Goal: Transaction & Acquisition: Purchase product/service

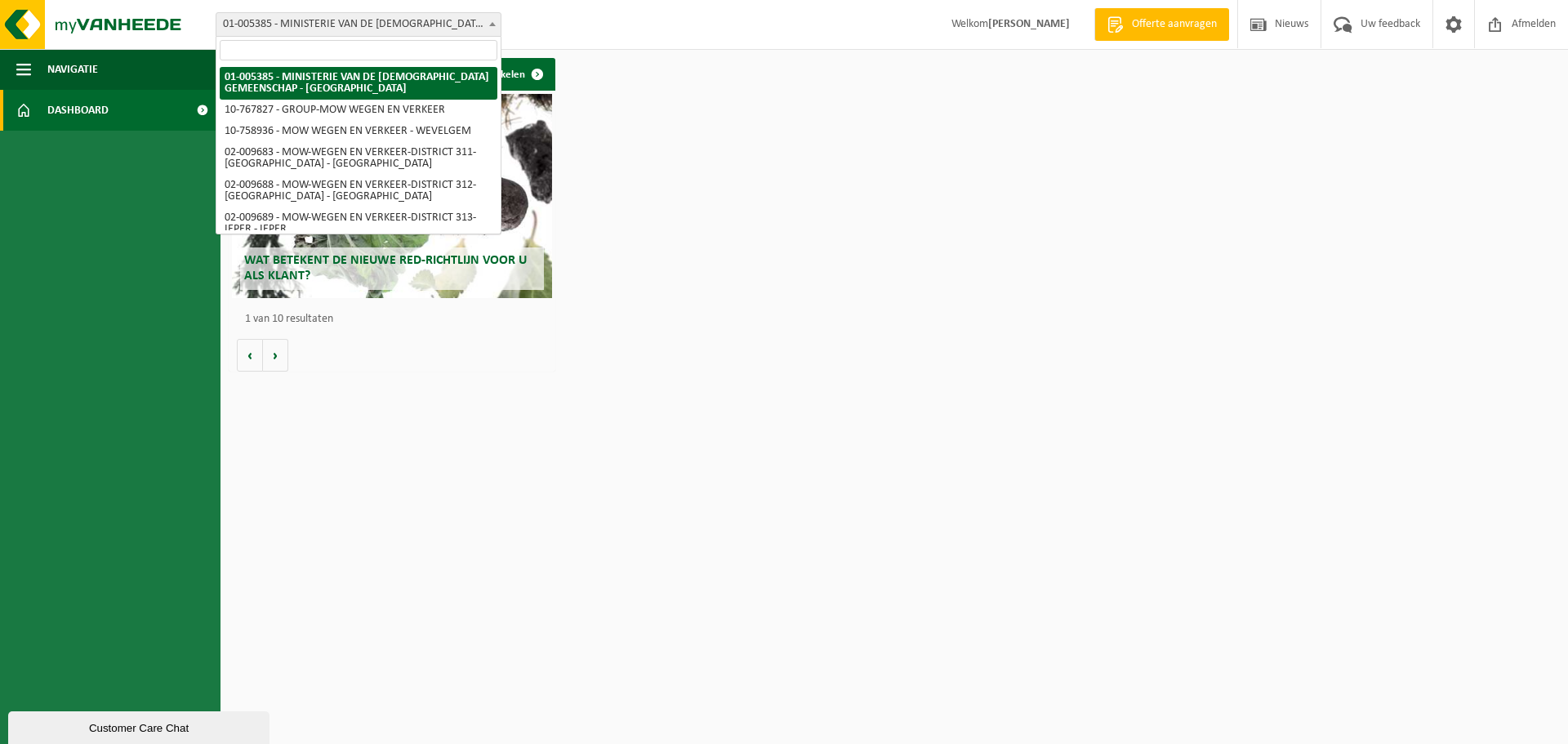
click at [496, 18] on span at bounding box center [492, 24] width 17 height 21
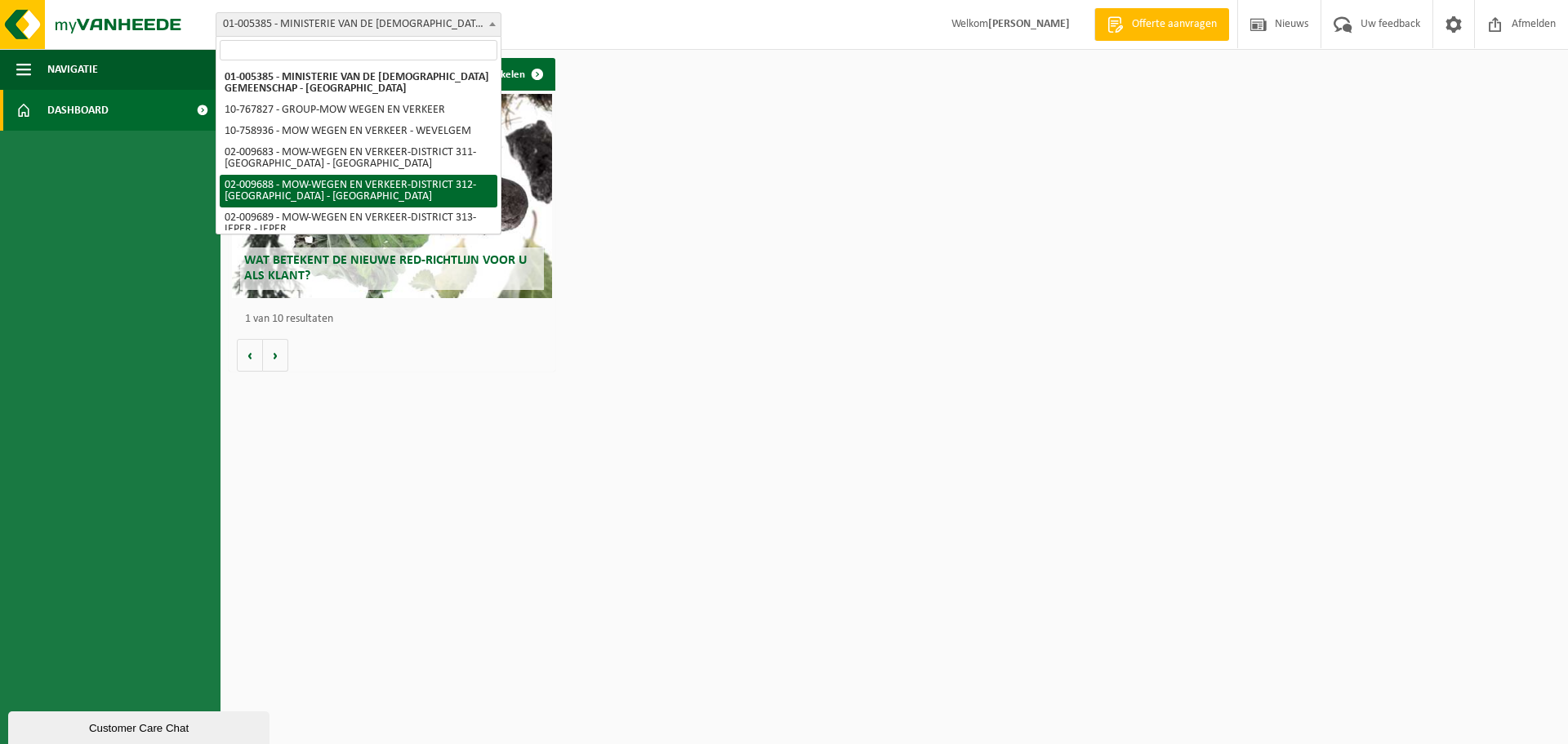
select select "1850"
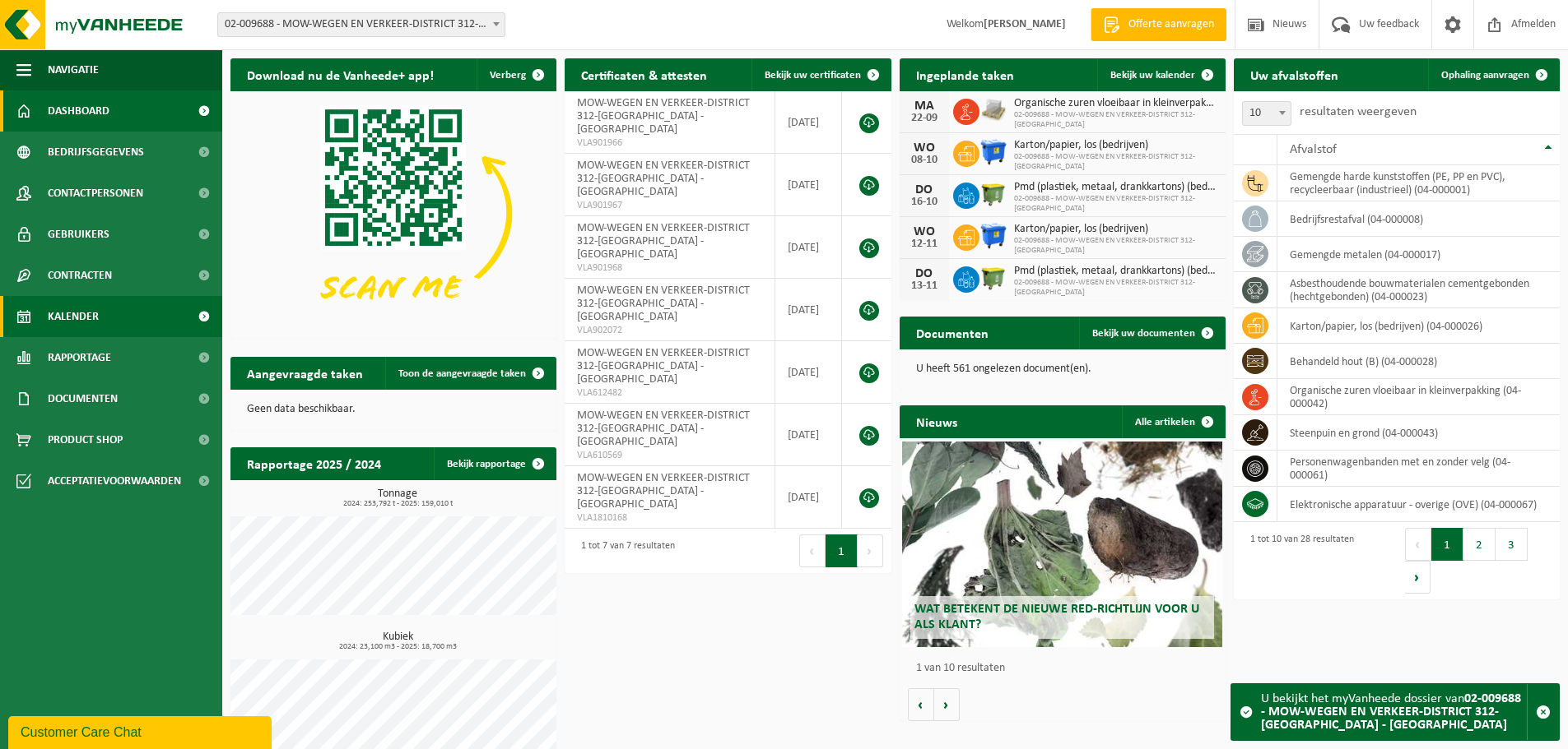
click at [127, 311] on link "Kalender" at bounding box center [111, 316] width 222 height 41
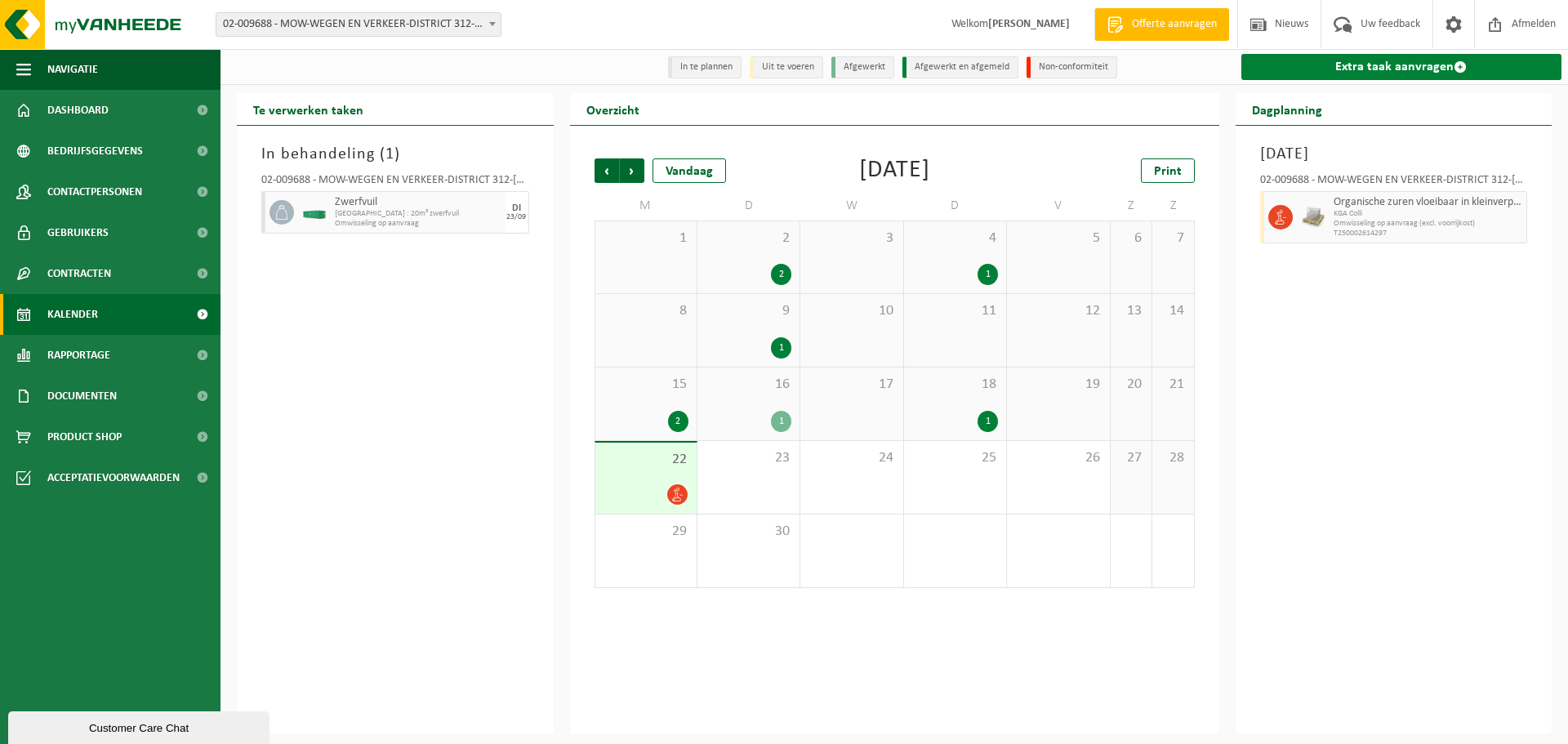
click at [1345, 62] on link "Extra taak aanvragen" at bounding box center [1401, 67] width 321 height 26
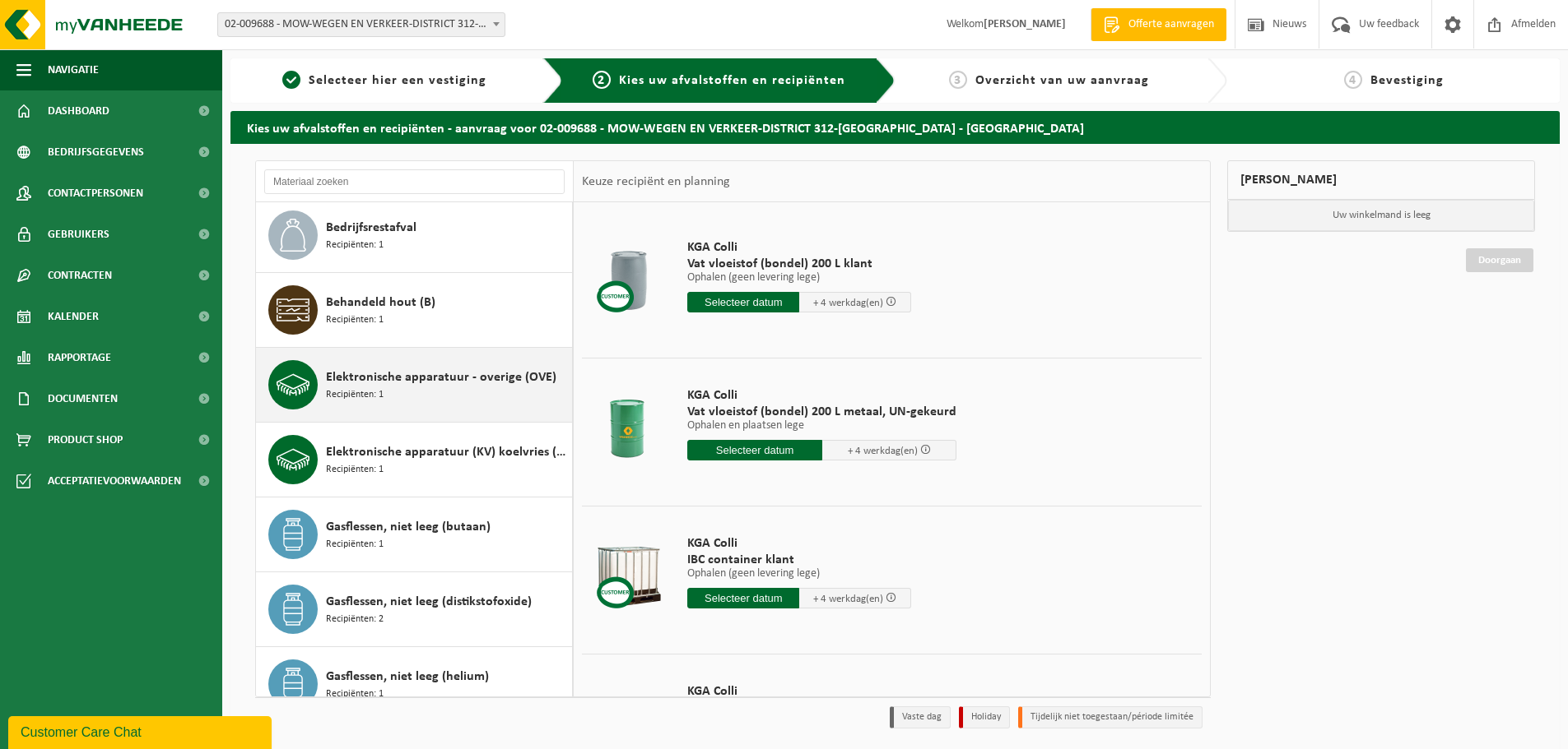
scroll to position [329, 0]
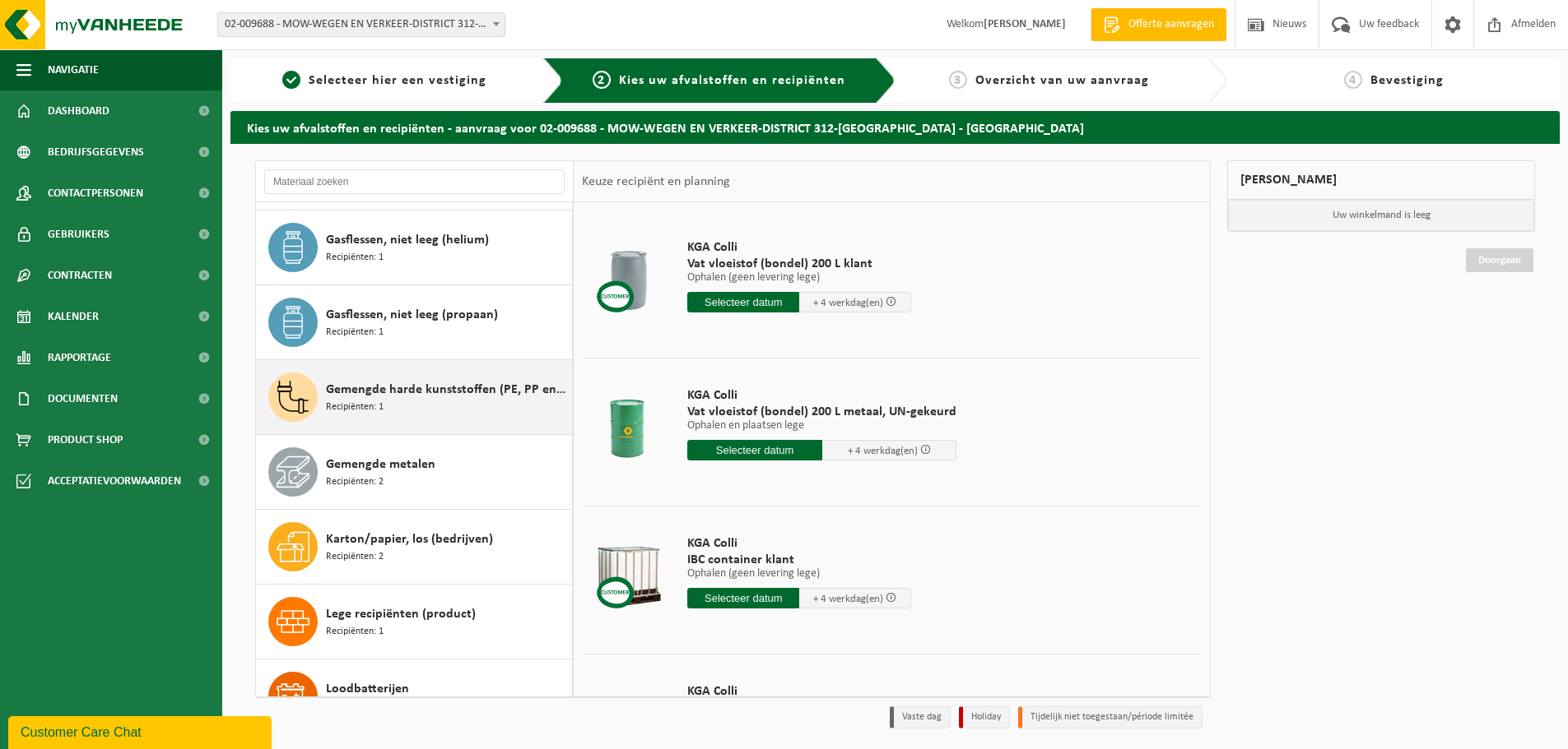
click at [421, 407] on div "Gemengde harde kunststoffen (PE, PP en PVC), recycleerbaar (industrieel) Recipi…" at bounding box center [446, 397] width 242 height 49
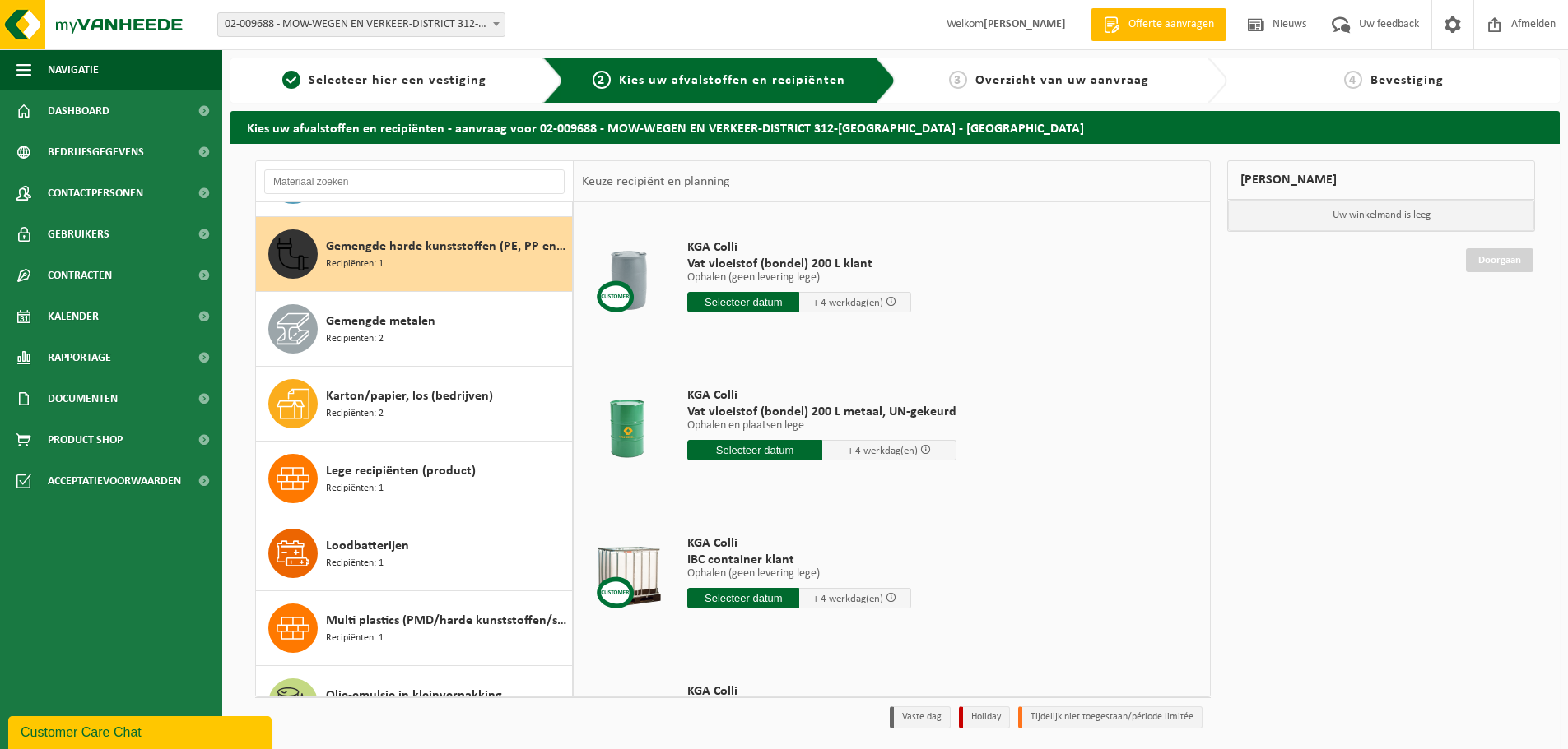
scroll to position [898, 0]
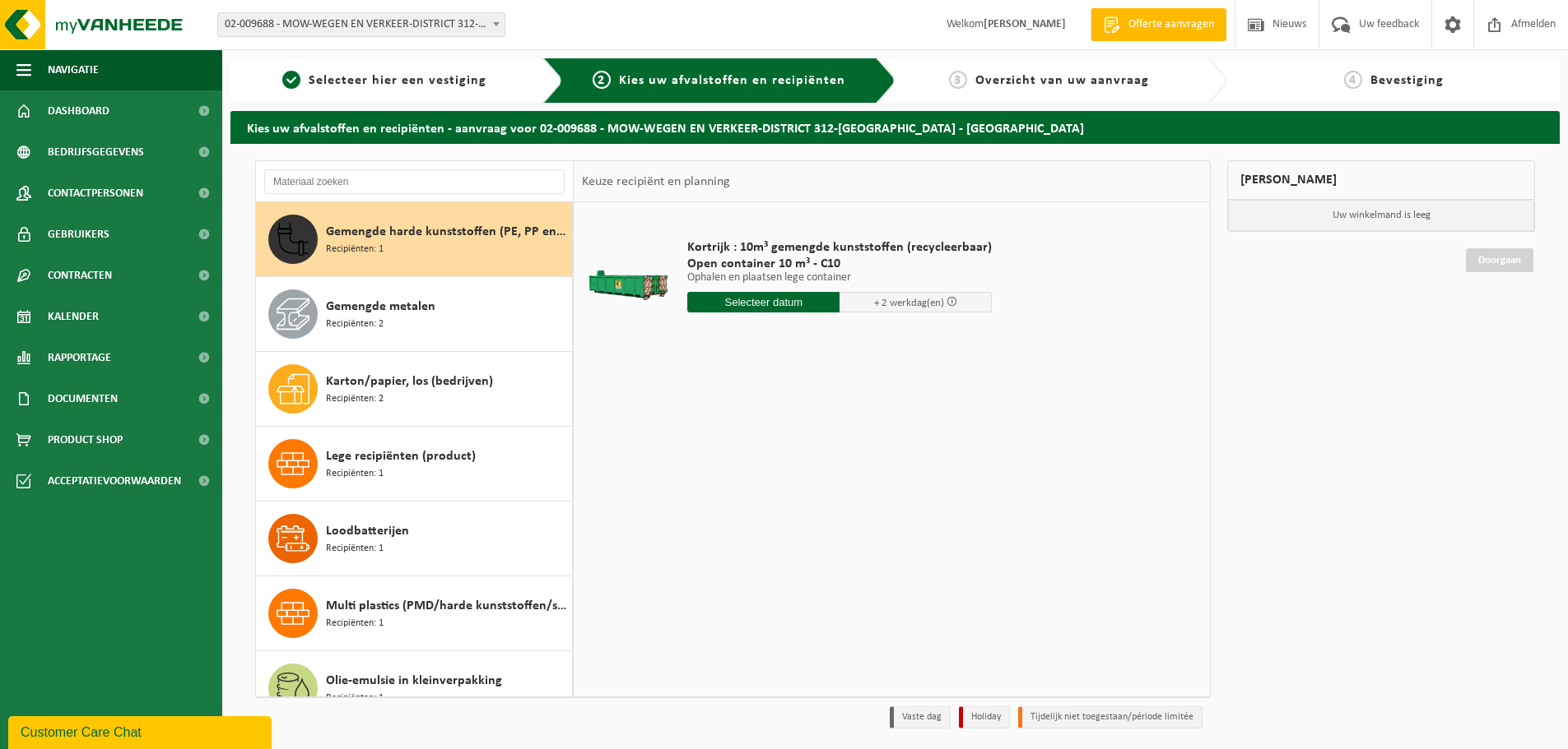
click at [754, 305] on input "text" at bounding box center [763, 302] width 152 height 21
click at [762, 468] on div "24" at bounding box center [760, 474] width 29 height 27
type input "Van 2025-09-24"
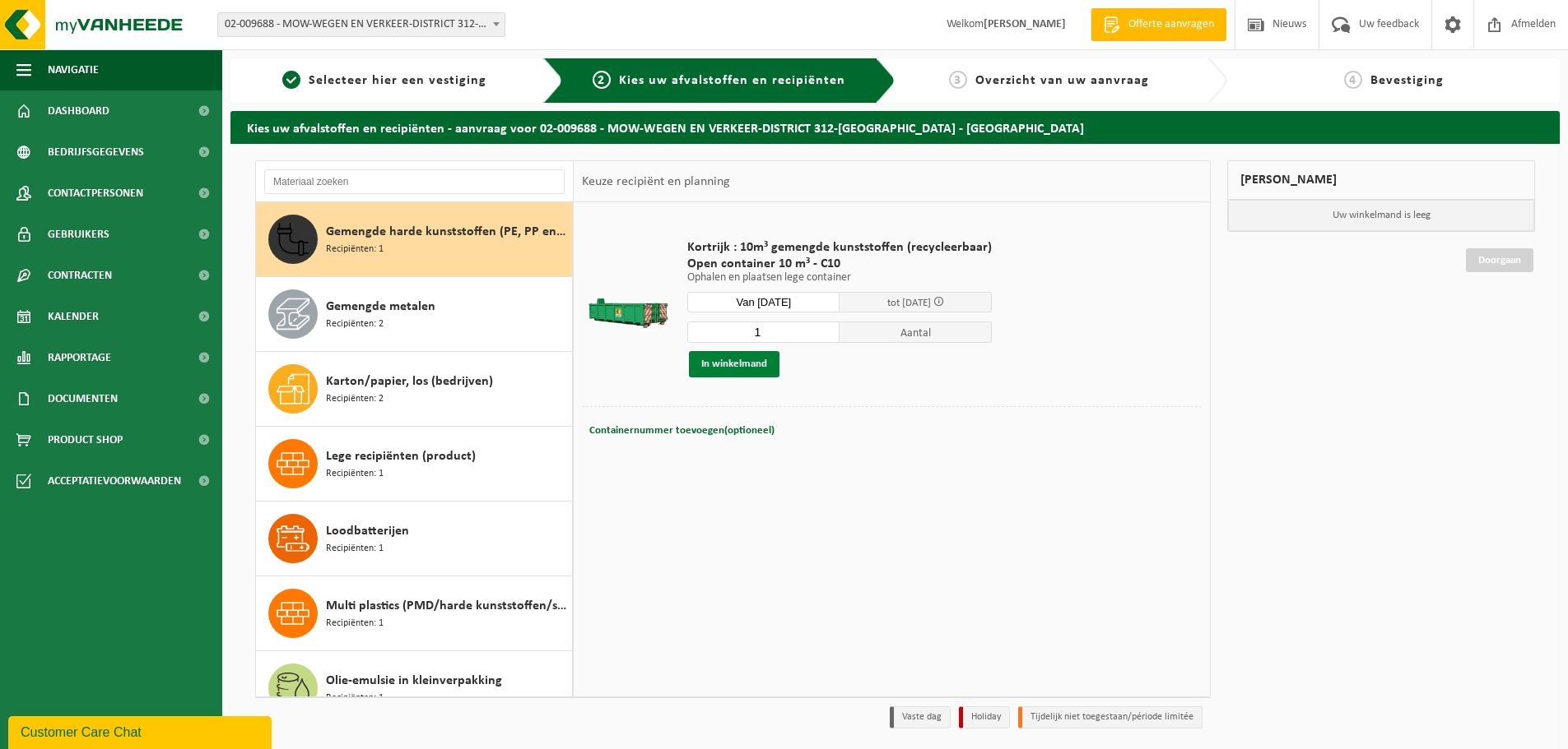
click at [752, 363] on button "In winkelmand" at bounding box center [734, 365] width 91 height 27
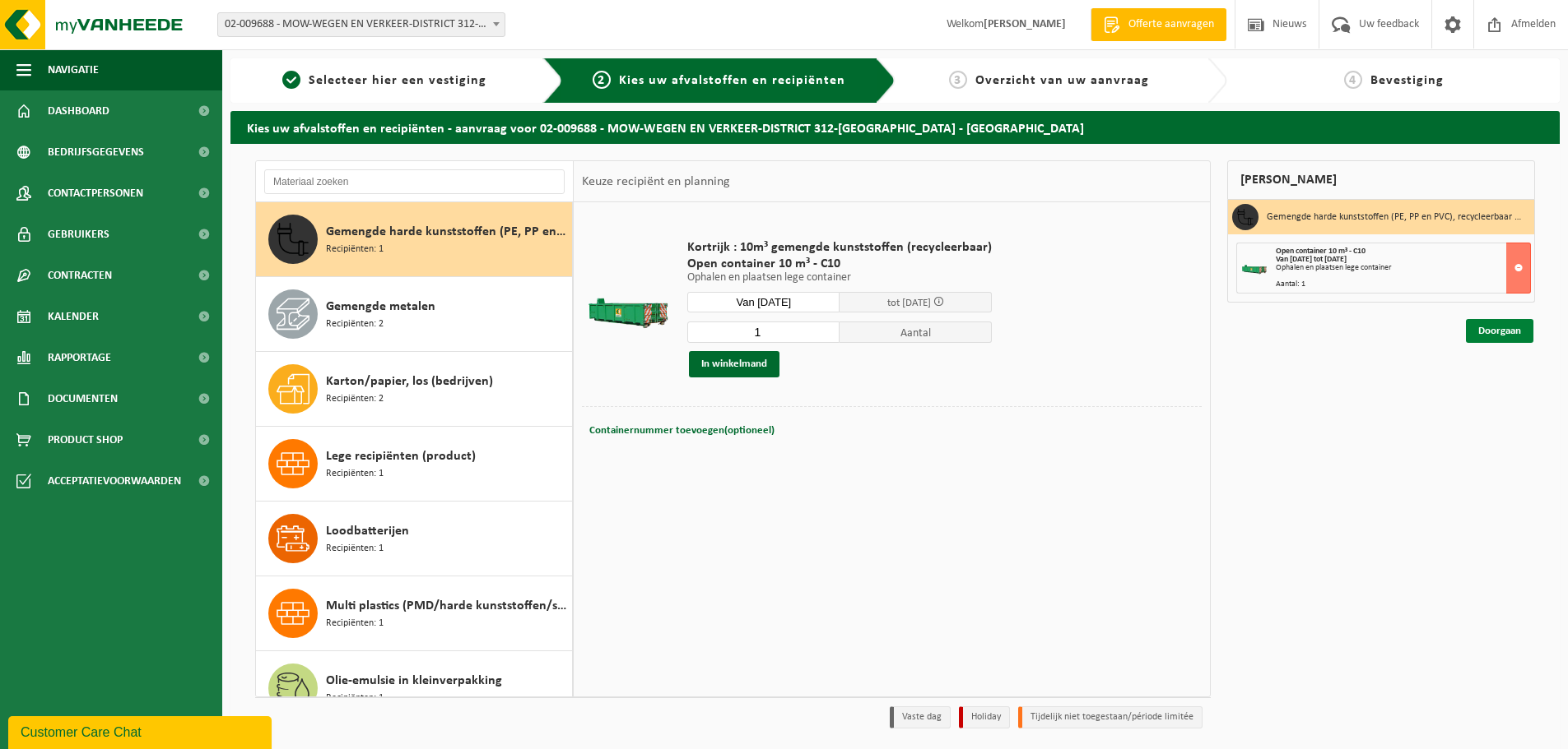
click at [1492, 331] on link "Doorgaan" at bounding box center [1499, 330] width 67 height 24
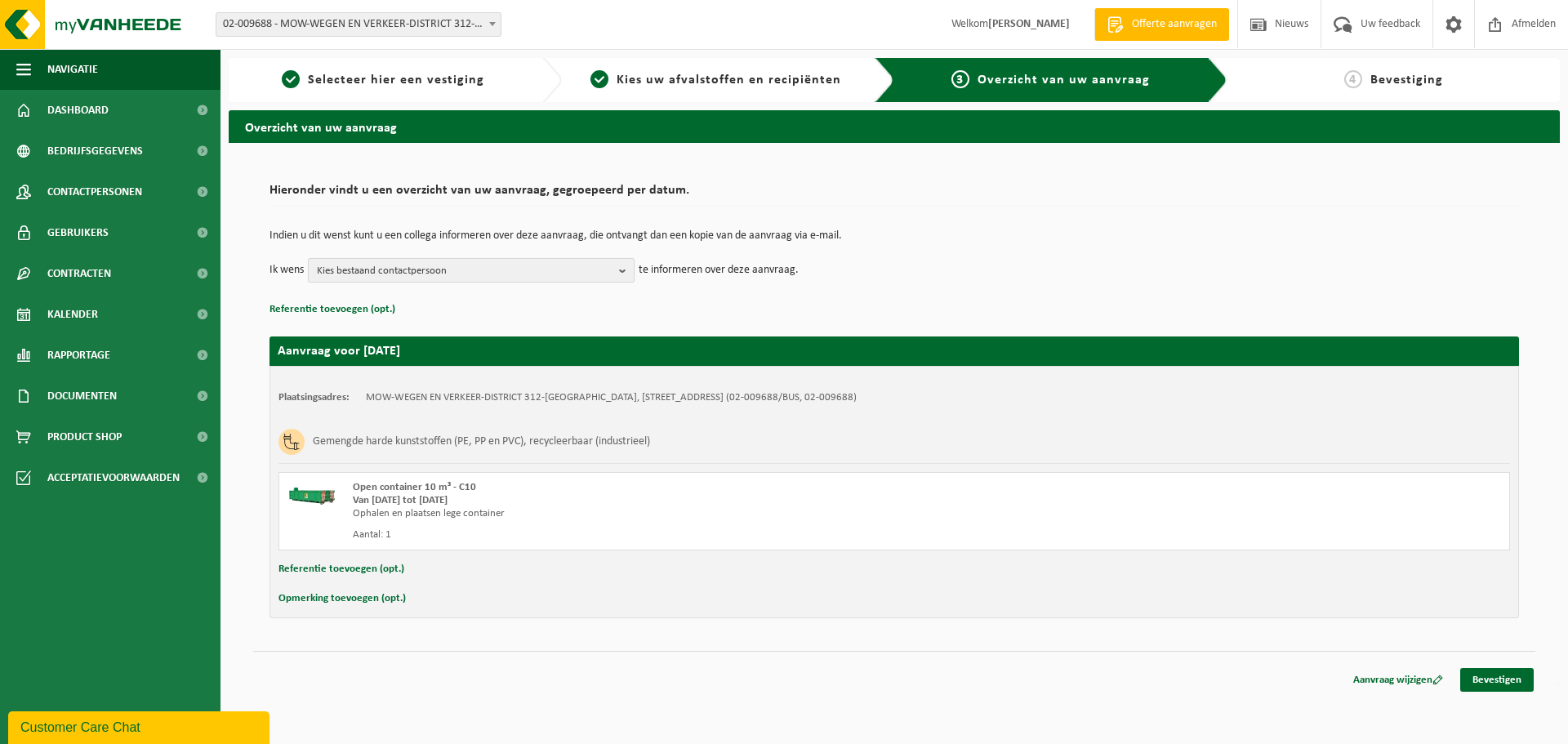
click at [564, 272] on span "Kies bestaand contactpersoon" at bounding box center [464, 271] width 296 height 25
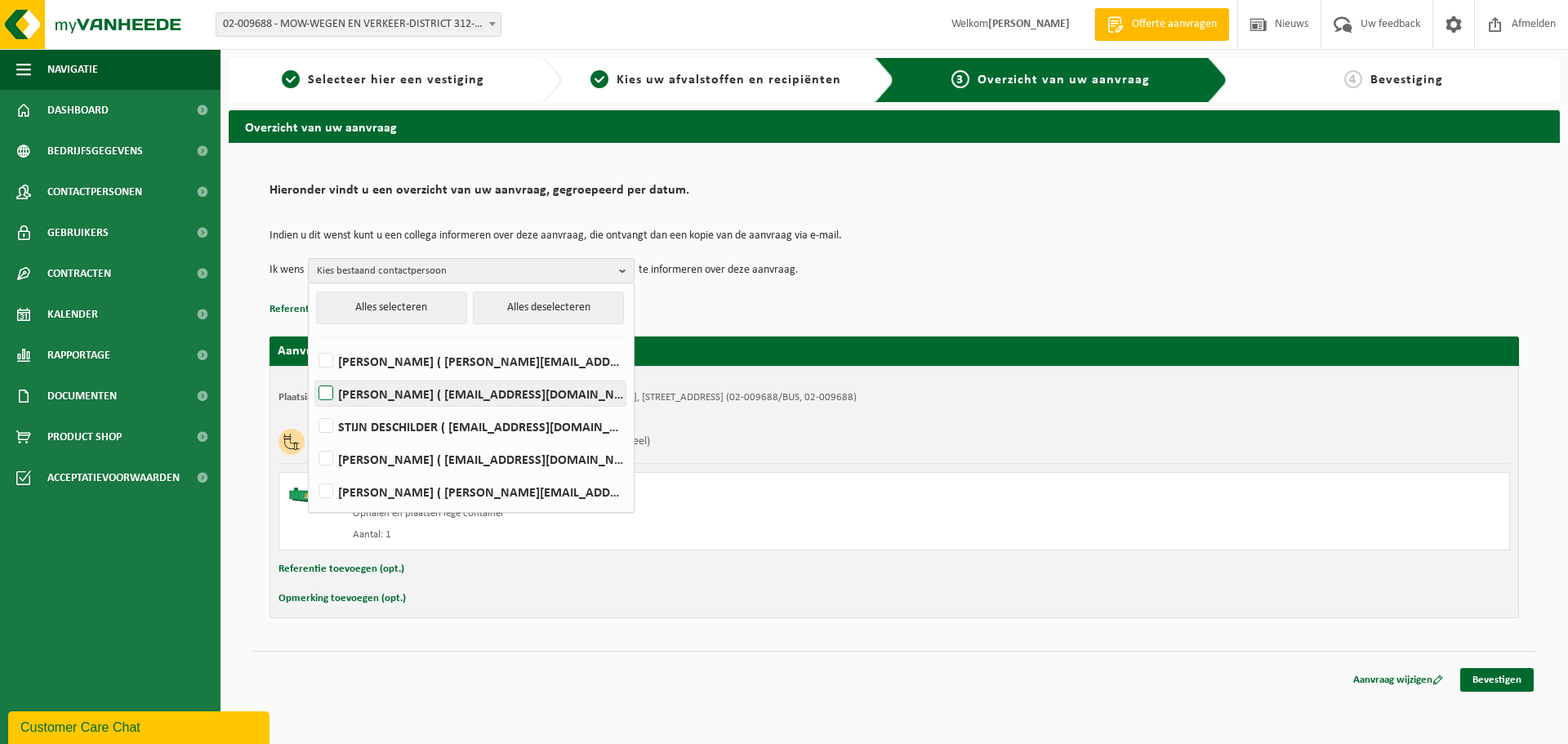
click at [330, 389] on label "Stefaan creupelandt ( stefaan.creupelandt@mow.vlaanderen.be )" at bounding box center [470, 394] width 311 height 25
click at [313, 374] on input "Stefaan creupelandt ( stefaan.creupelandt@mow.vlaanderen.be )" at bounding box center [312, 373] width 1 height 1
checkbox input "true"
click at [1494, 682] on link "Bevestigen" at bounding box center [1496, 680] width 74 height 24
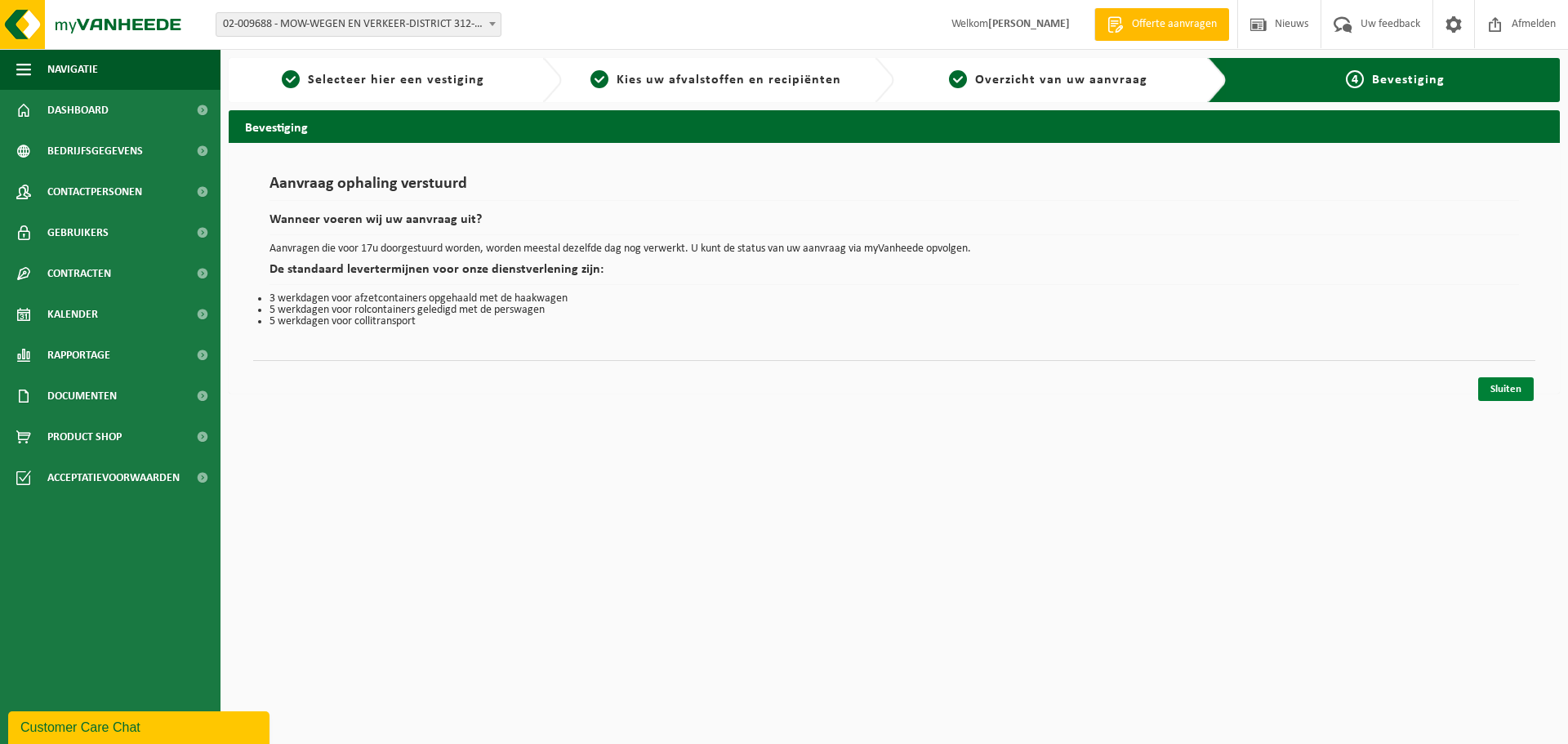
click at [1514, 393] on link "Sluiten" at bounding box center [1505, 389] width 55 height 24
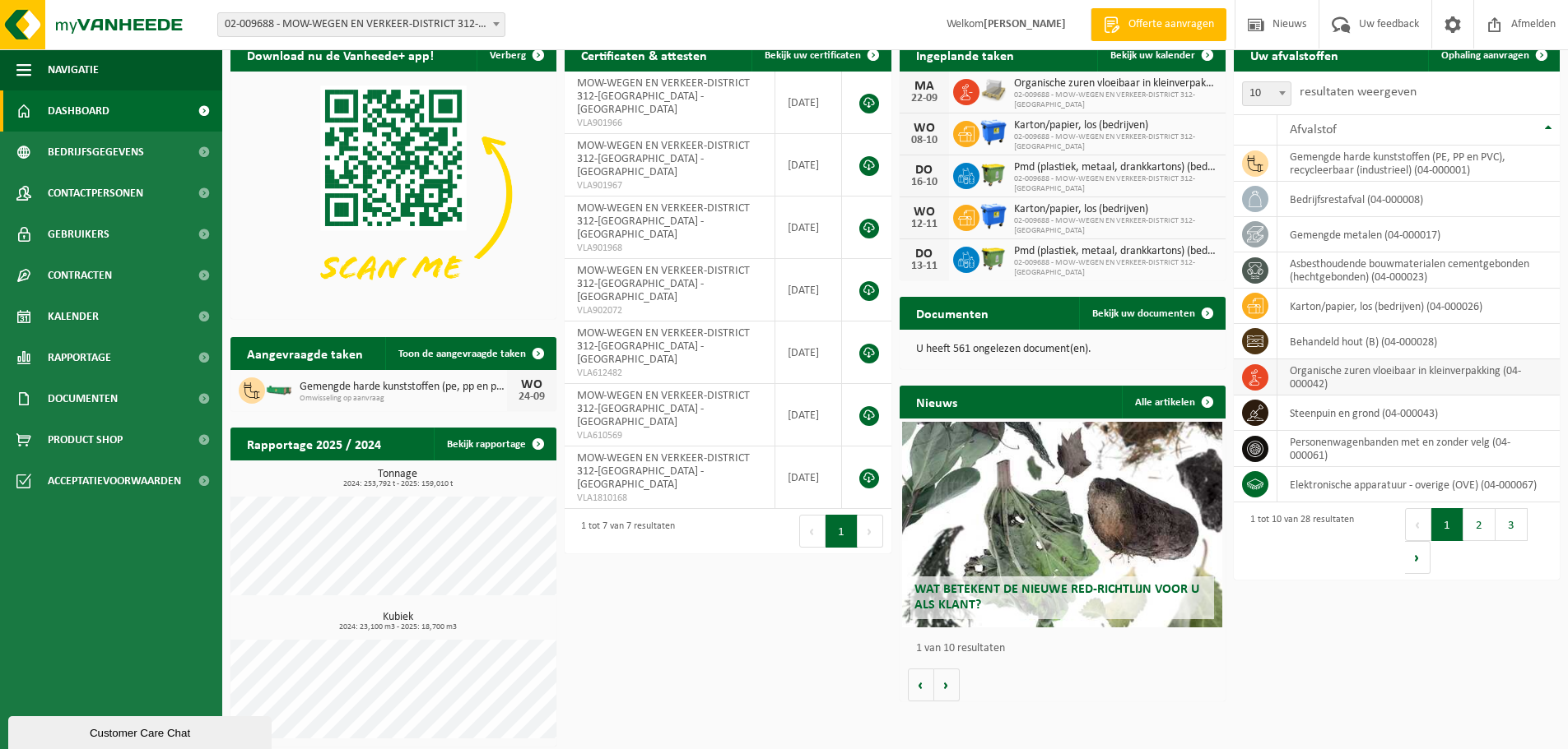
scroll to position [26, 0]
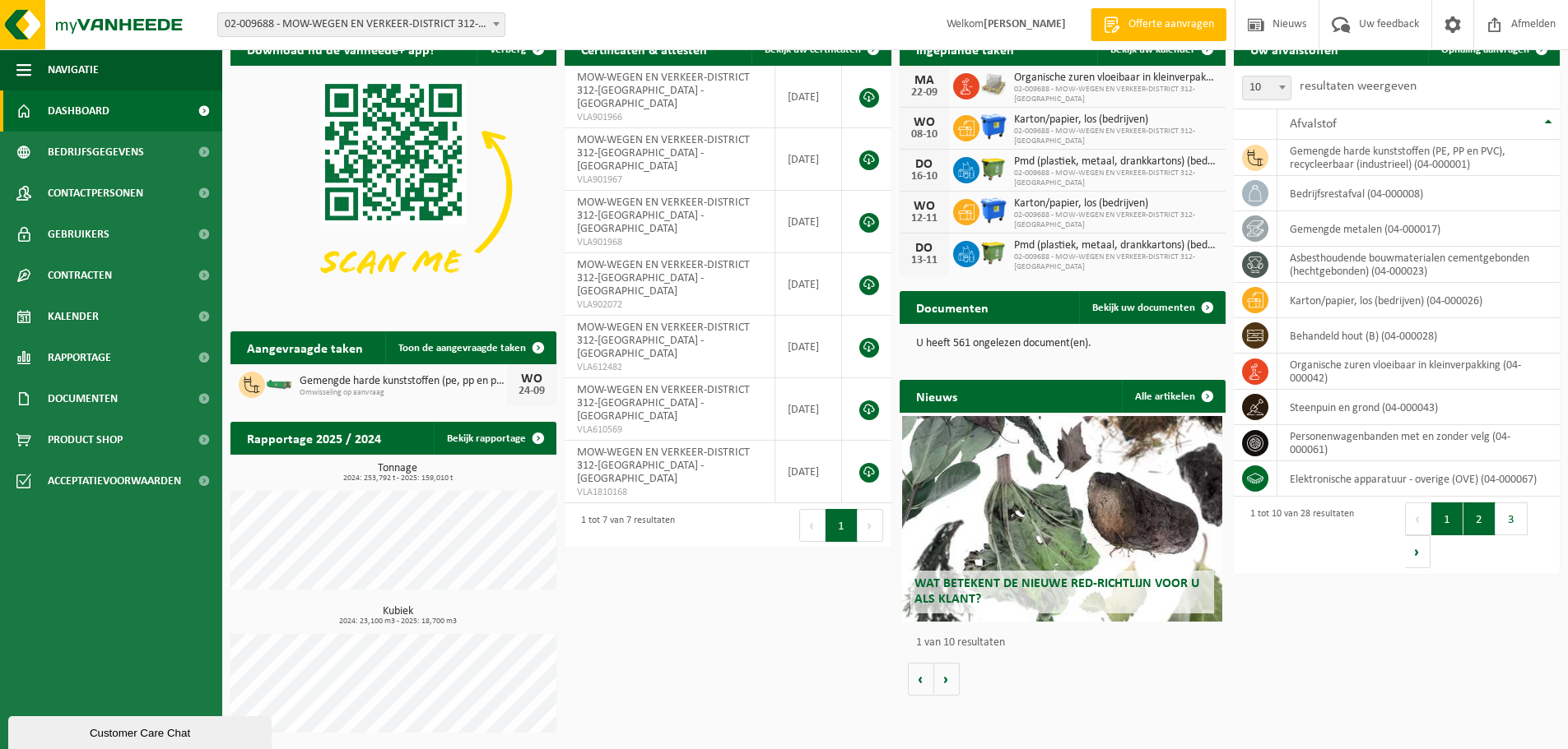
click at [1476, 528] on button "2" at bounding box center [1479, 519] width 32 height 33
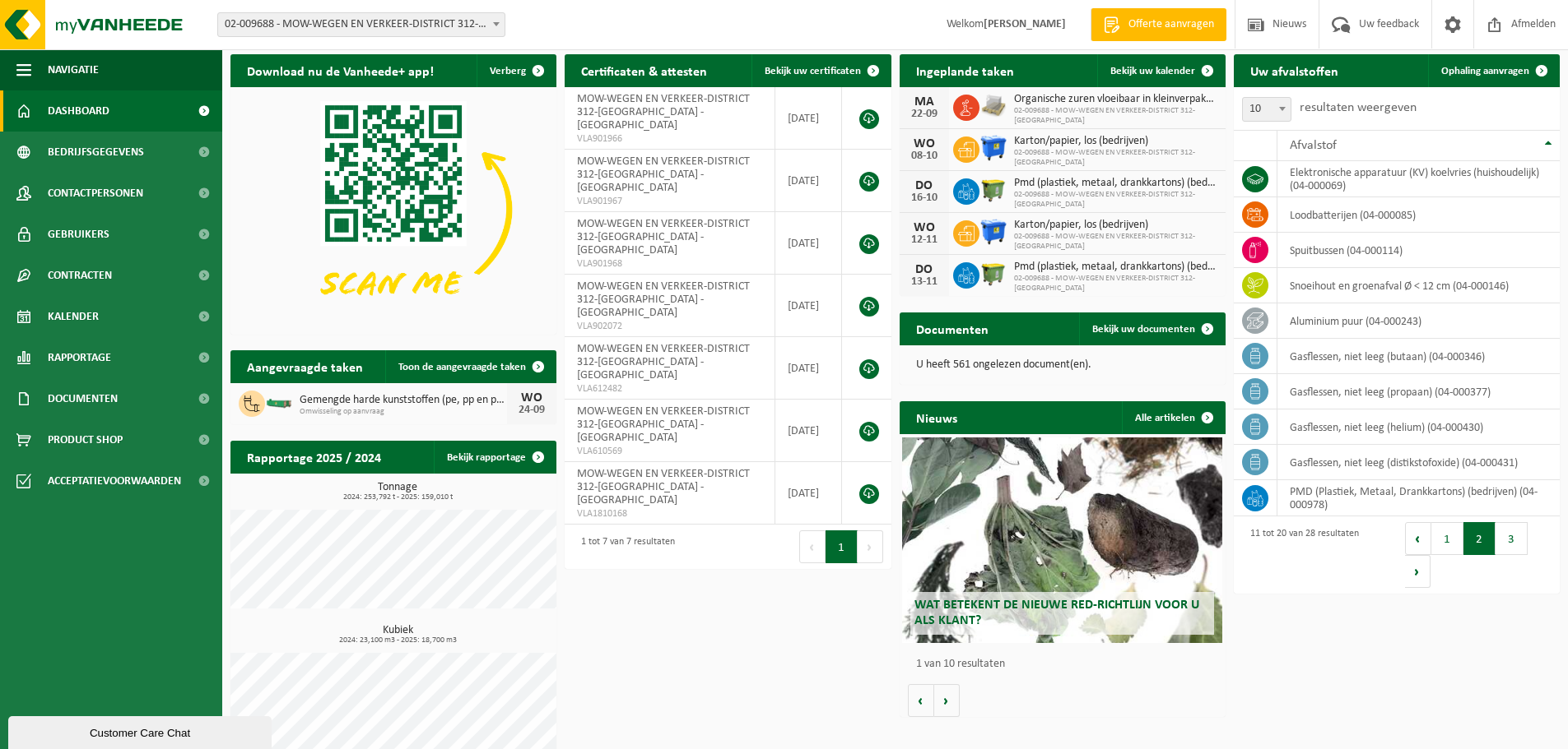
scroll to position [0, 0]
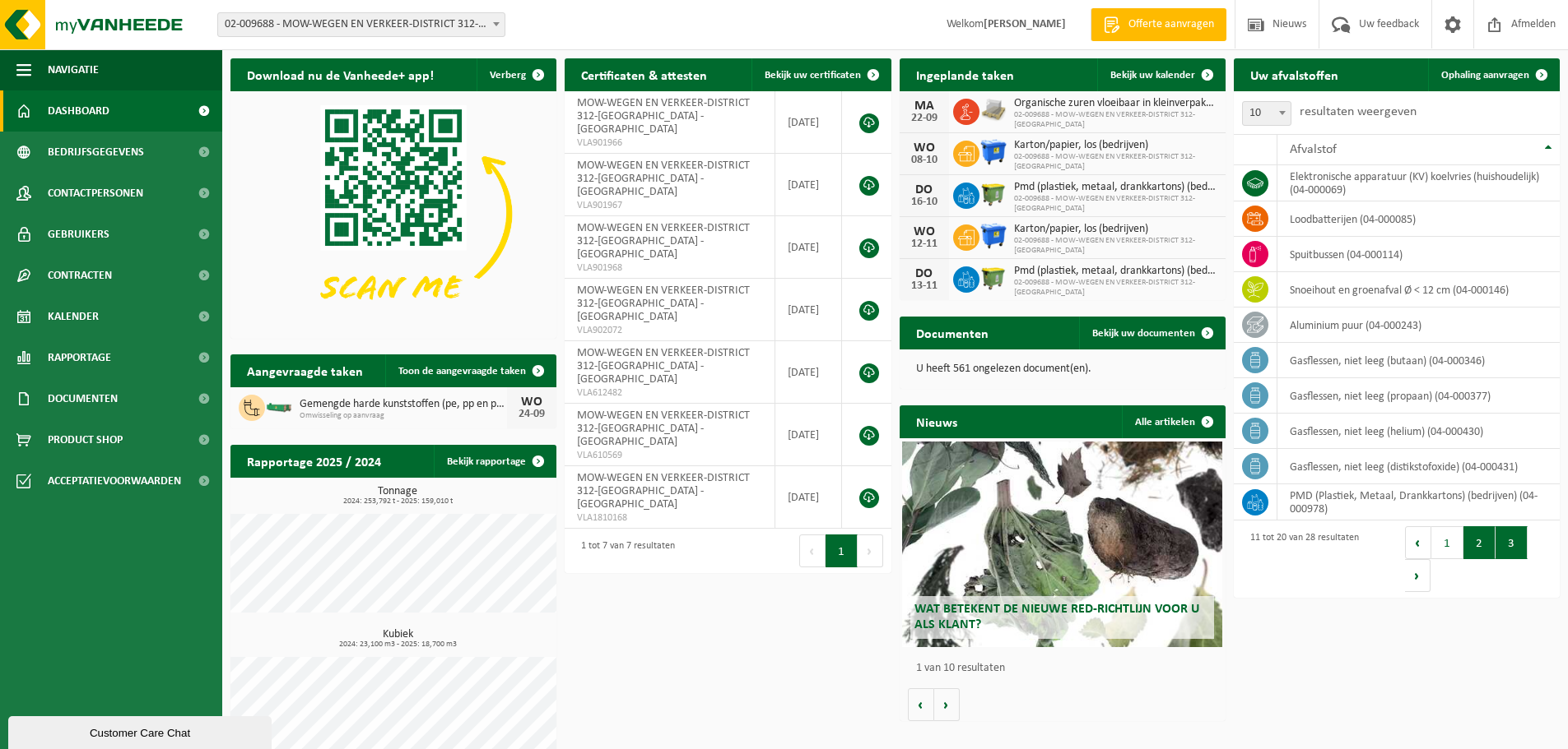
click at [1510, 543] on button "3" at bounding box center [1511, 543] width 32 height 33
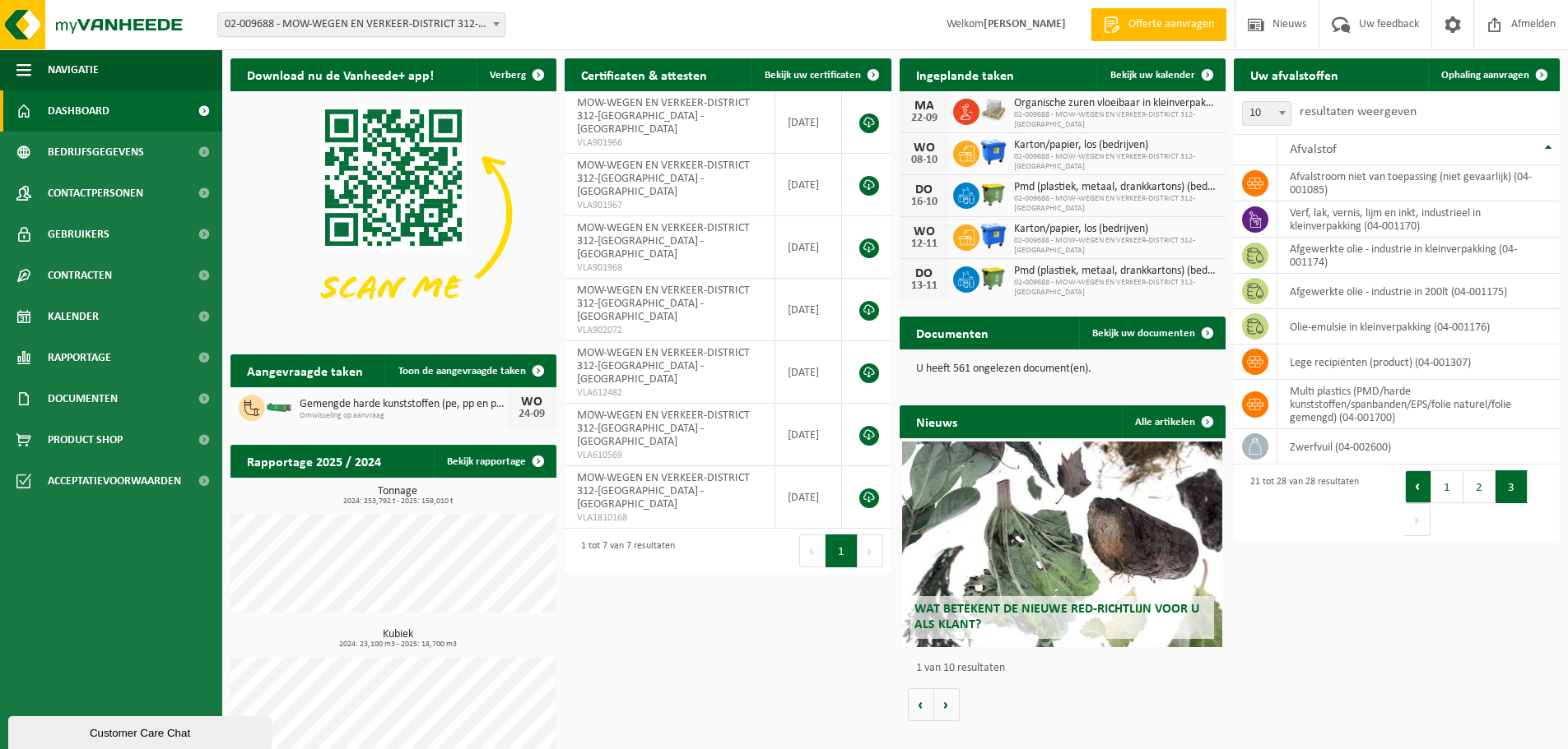
click at [1407, 489] on button "Vorige" at bounding box center [1418, 487] width 27 height 33
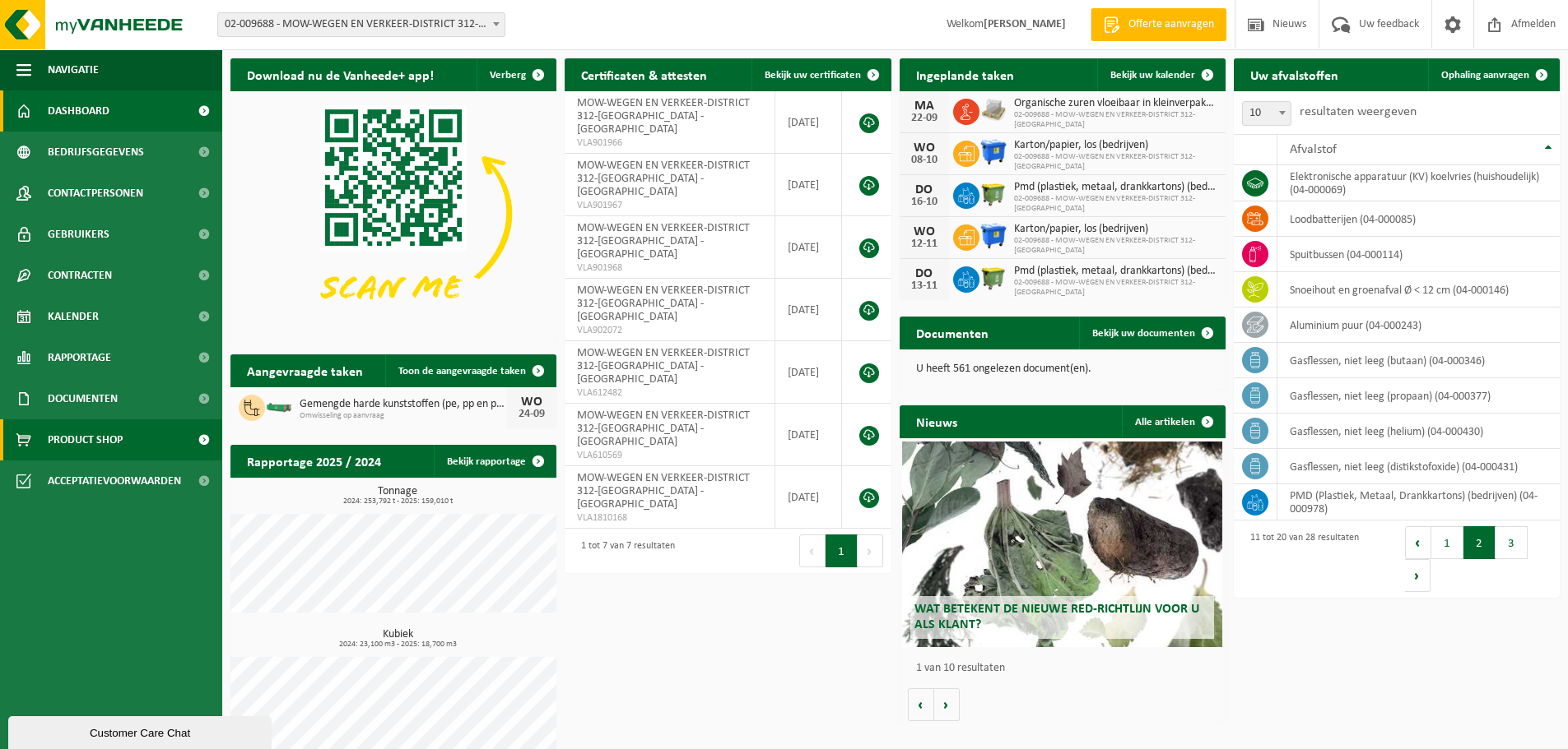
click at [106, 443] on span "Product Shop" at bounding box center [85, 439] width 75 height 41
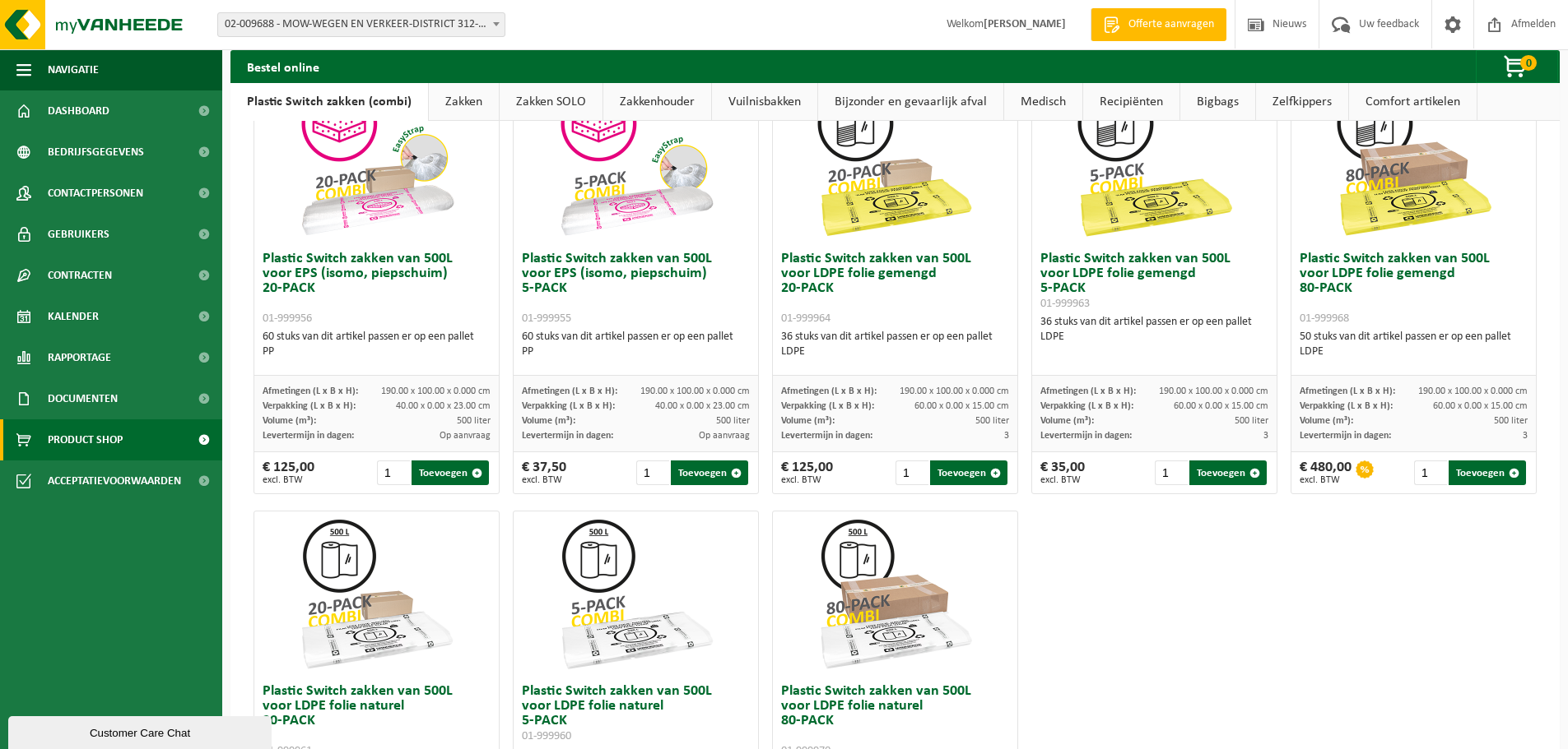
scroll to position [494, 0]
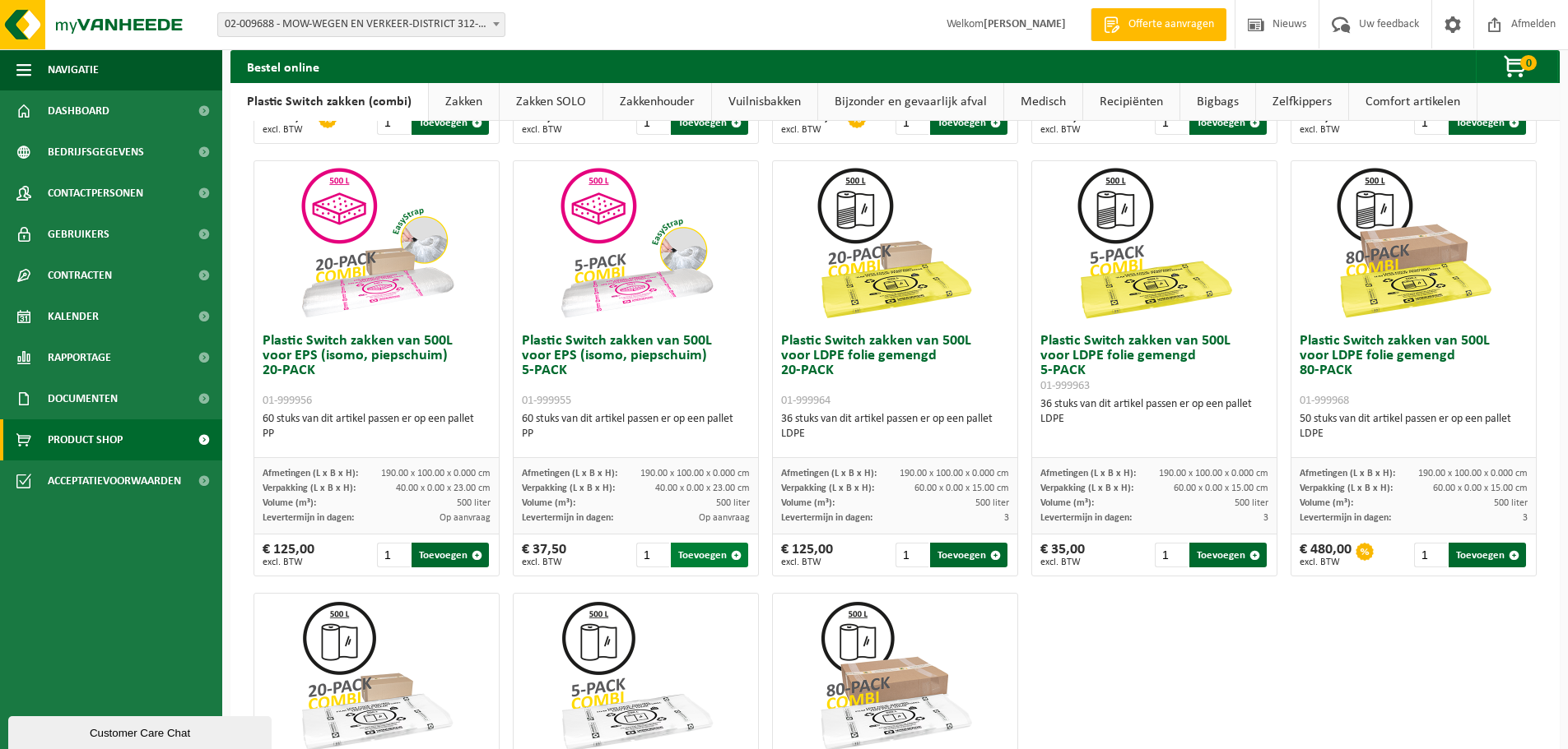
click at [698, 558] on button "Toevoegen" at bounding box center [709, 555] width 77 height 25
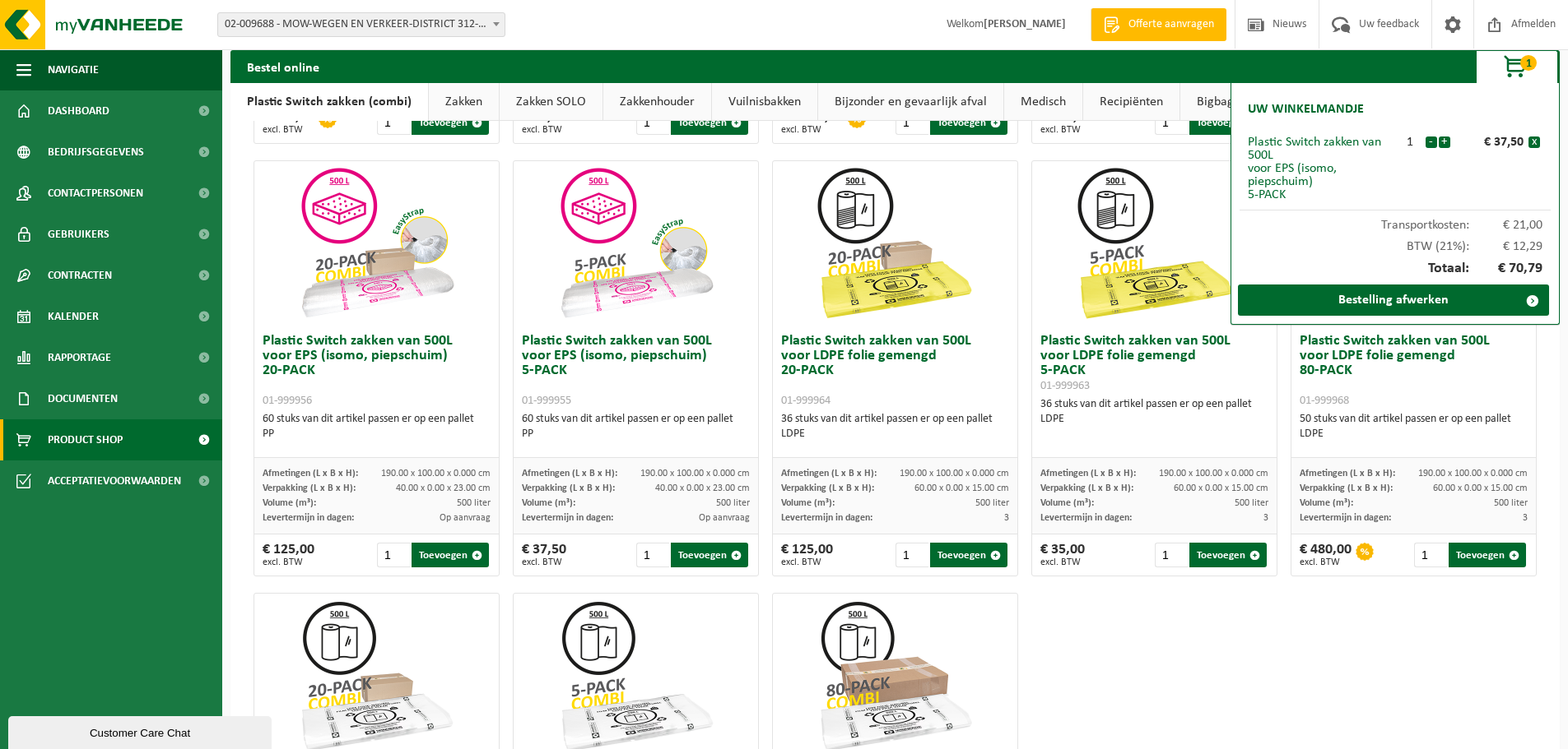
click at [1357, 677] on div "Plastic Switch zakken van 300L voor harde kunststoffen 20-PACK 01-999950 60 stu…" at bounding box center [894, 369] width 1297 height 1298
click at [1160, 598] on div "Plastic Switch zakken van 300L voor harde kunststoffen 20-PACK 01-999950 60 stu…" at bounding box center [894, 369] width 1297 height 1298
click at [1148, 646] on div "Plastic Switch zakken van 300L voor harde kunststoffen 20-PACK 01-999950 60 stu…" at bounding box center [894, 369] width 1297 height 1298
drag, startPoint x: 610, startPoint y: 347, endPoint x: 664, endPoint y: 351, distance: 54.1
click at [664, 351] on h3 "Plastic Switch zakken van 500L voor EPS (isomo, piepschuim) 5-PACK 01-999955" at bounding box center [636, 370] width 228 height 74
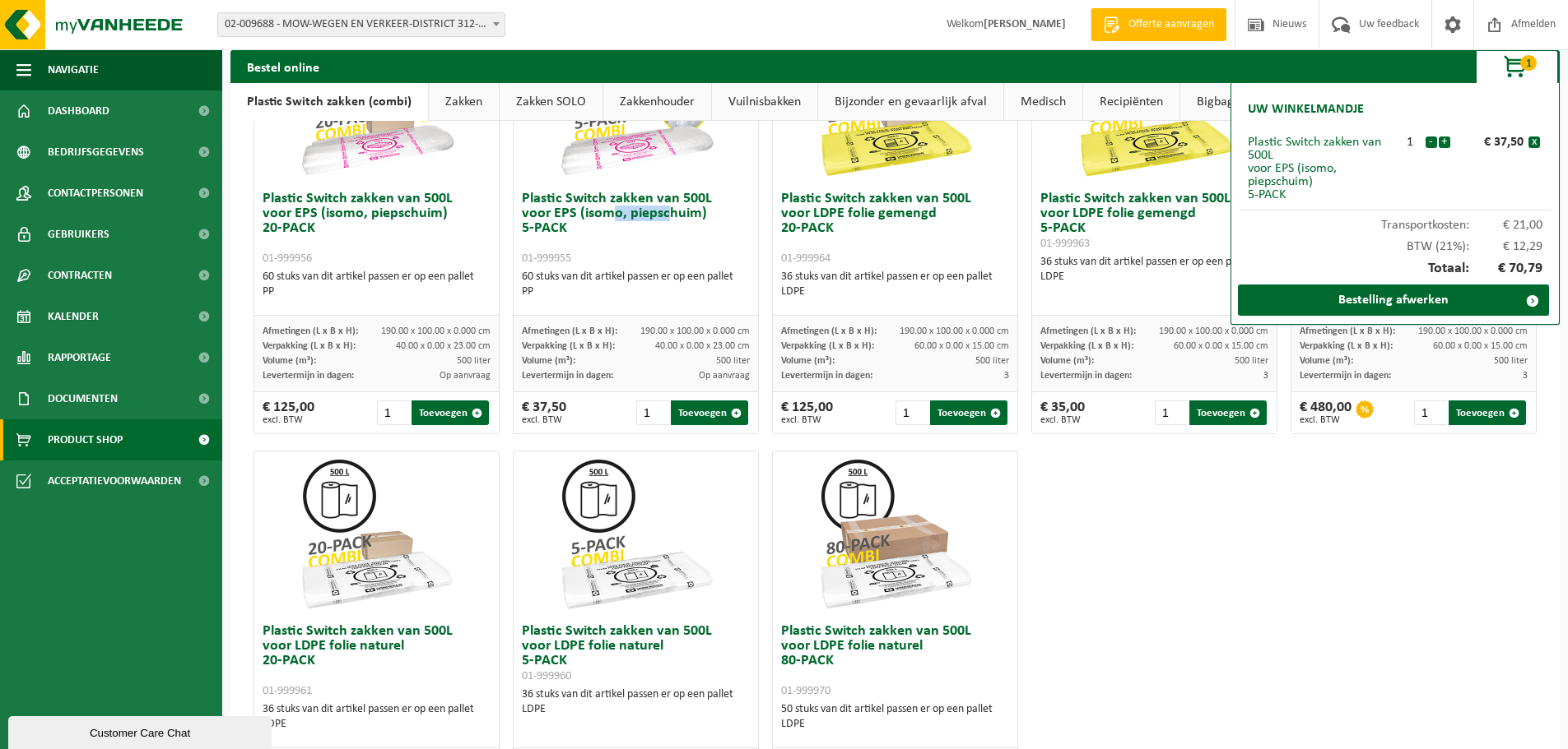
scroll to position [384, 0]
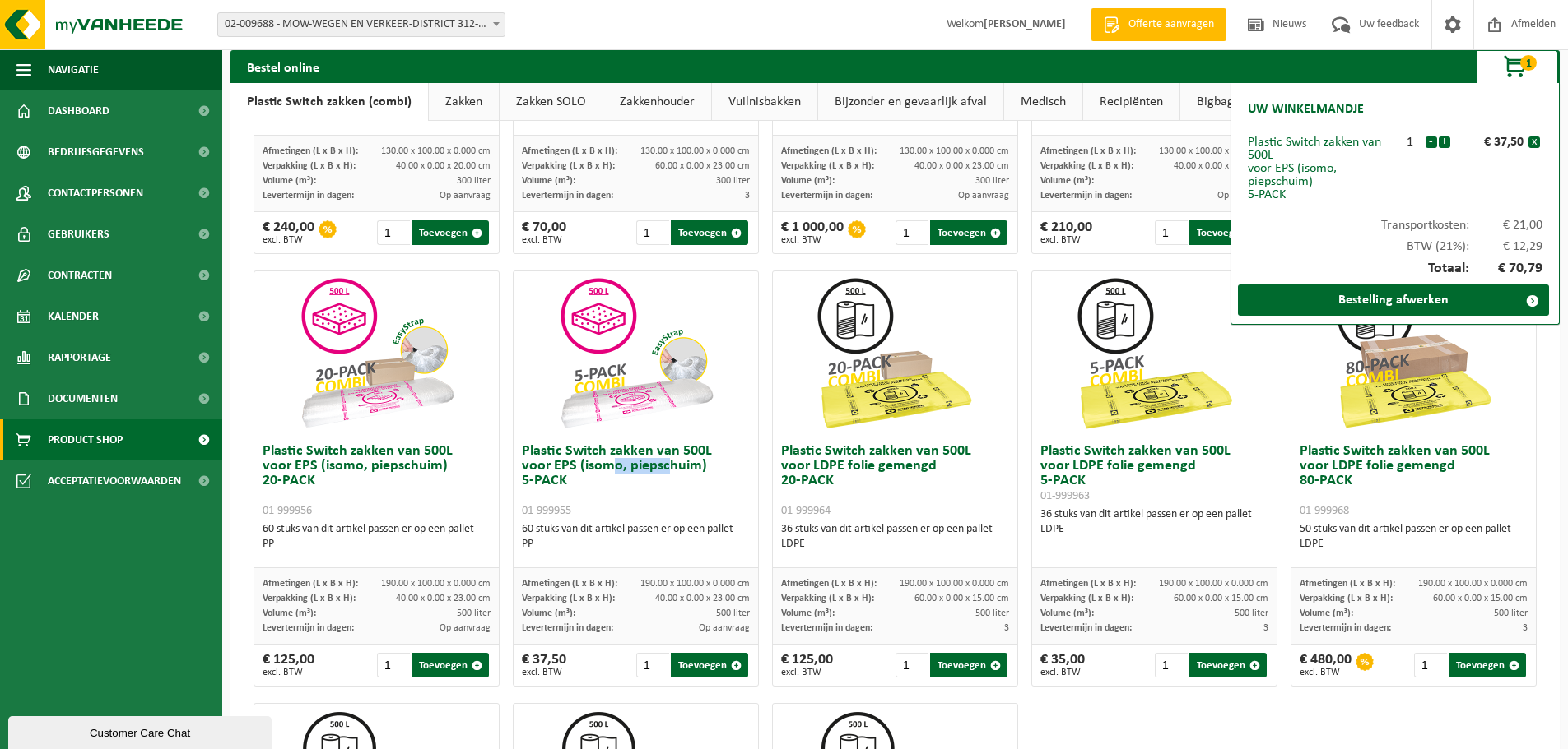
click at [1518, 67] on span "button" at bounding box center [1516, 67] width 82 height 33
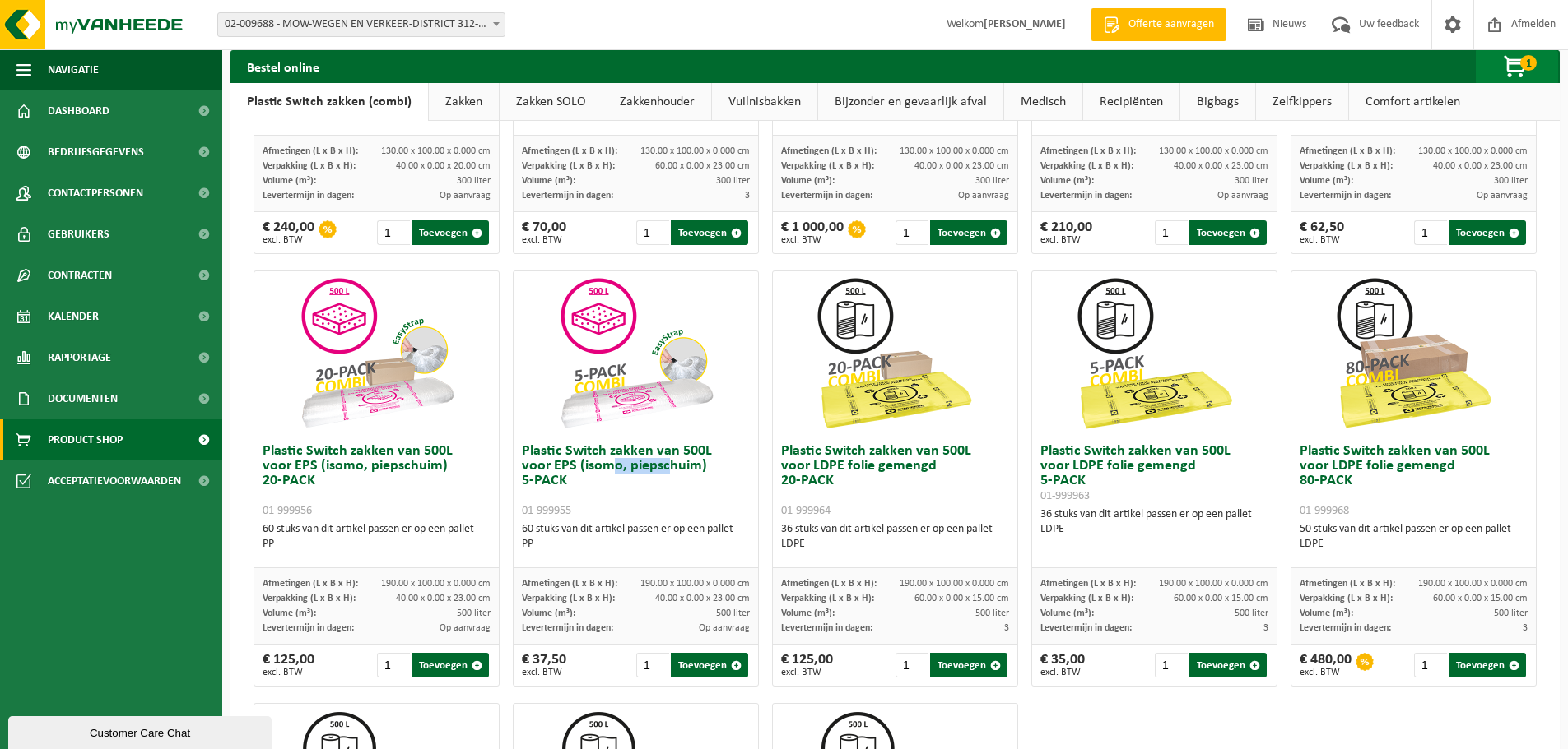
click at [1518, 66] on span "button" at bounding box center [1516, 67] width 82 height 33
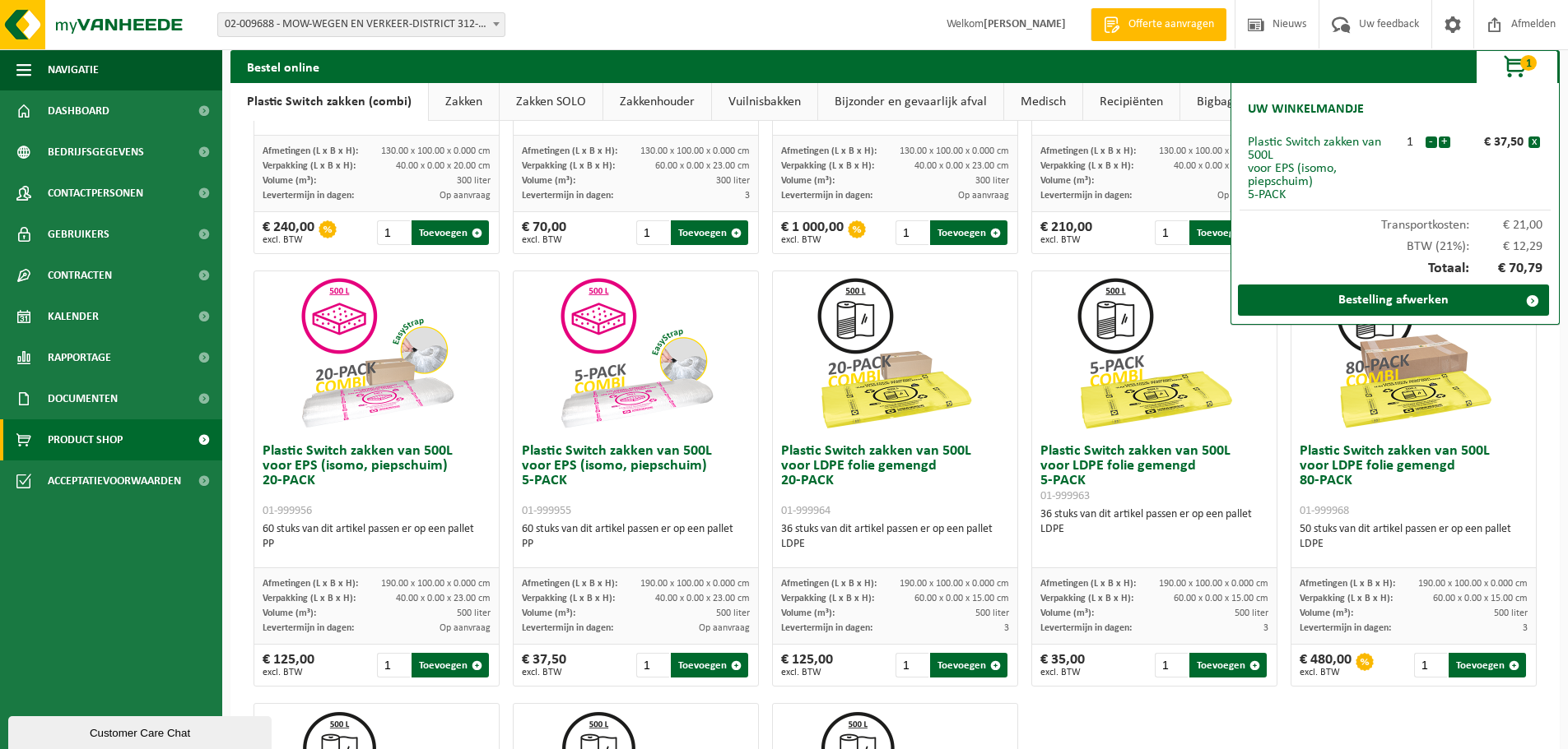
click at [604, 491] on h3 "Plastic Switch zakken van 500L voor EPS (isomo, piepschuim) 5-PACK 01-999955" at bounding box center [636, 481] width 228 height 74
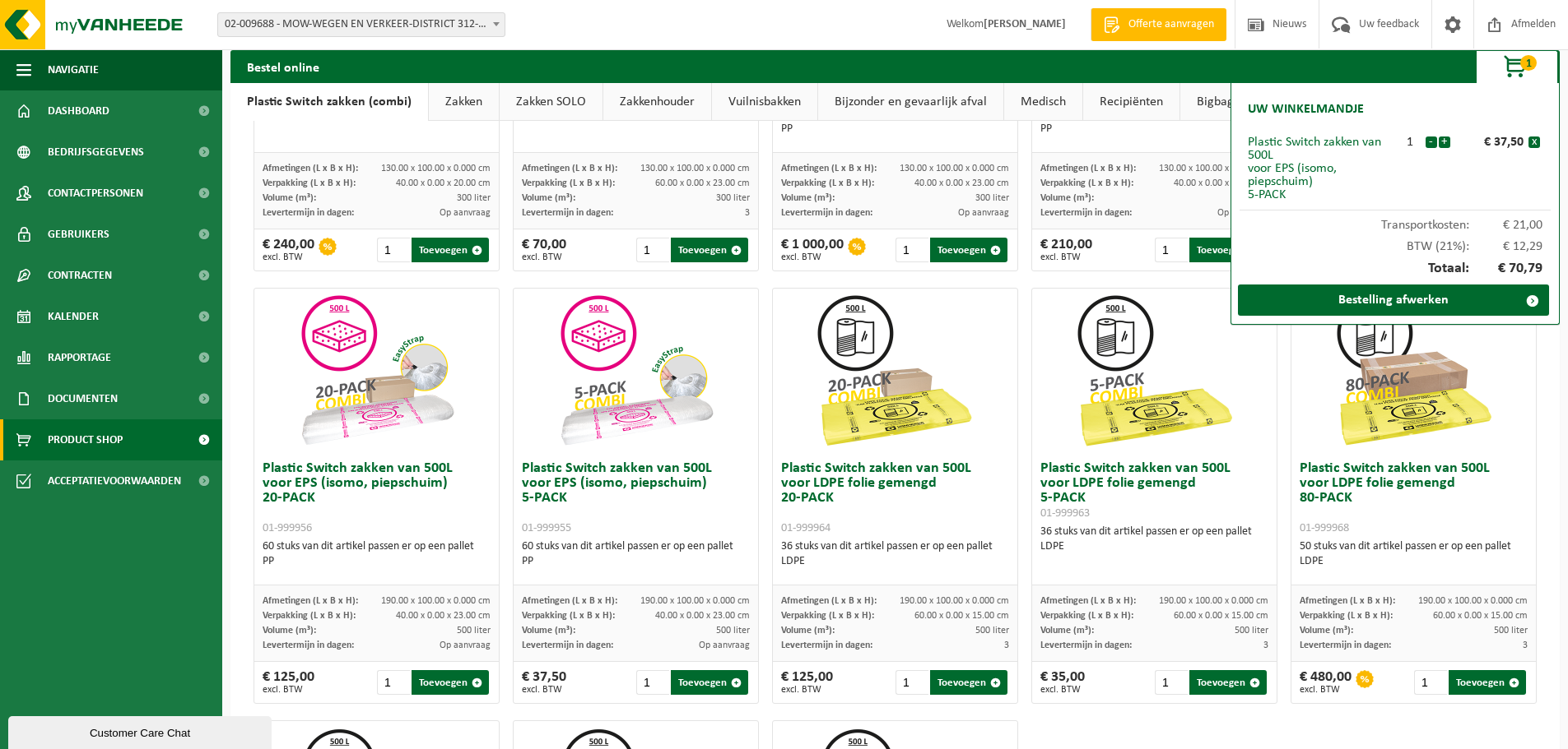
scroll to position [219, 0]
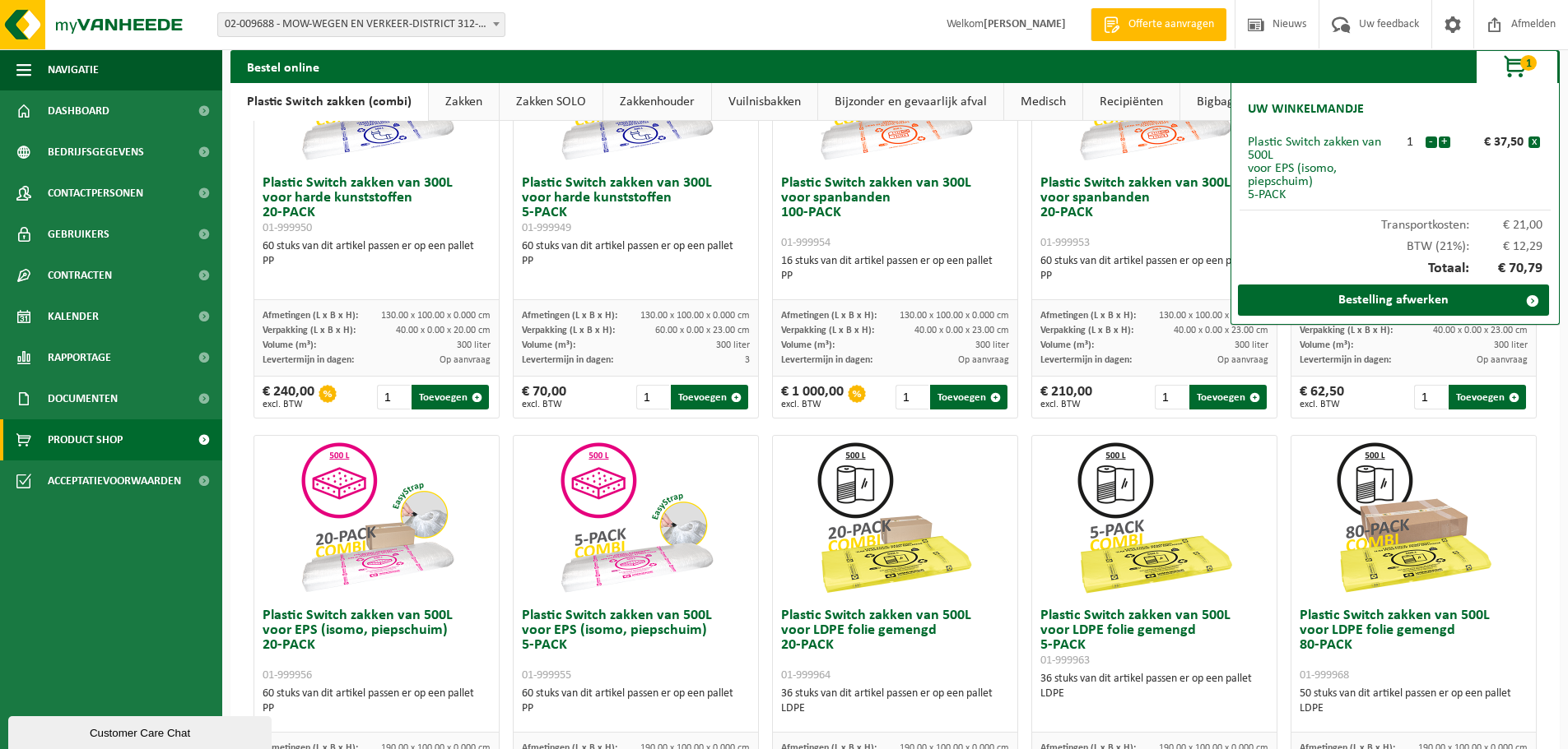
click at [1073, 136] on img at bounding box center [1155, 86] width 165 height 165
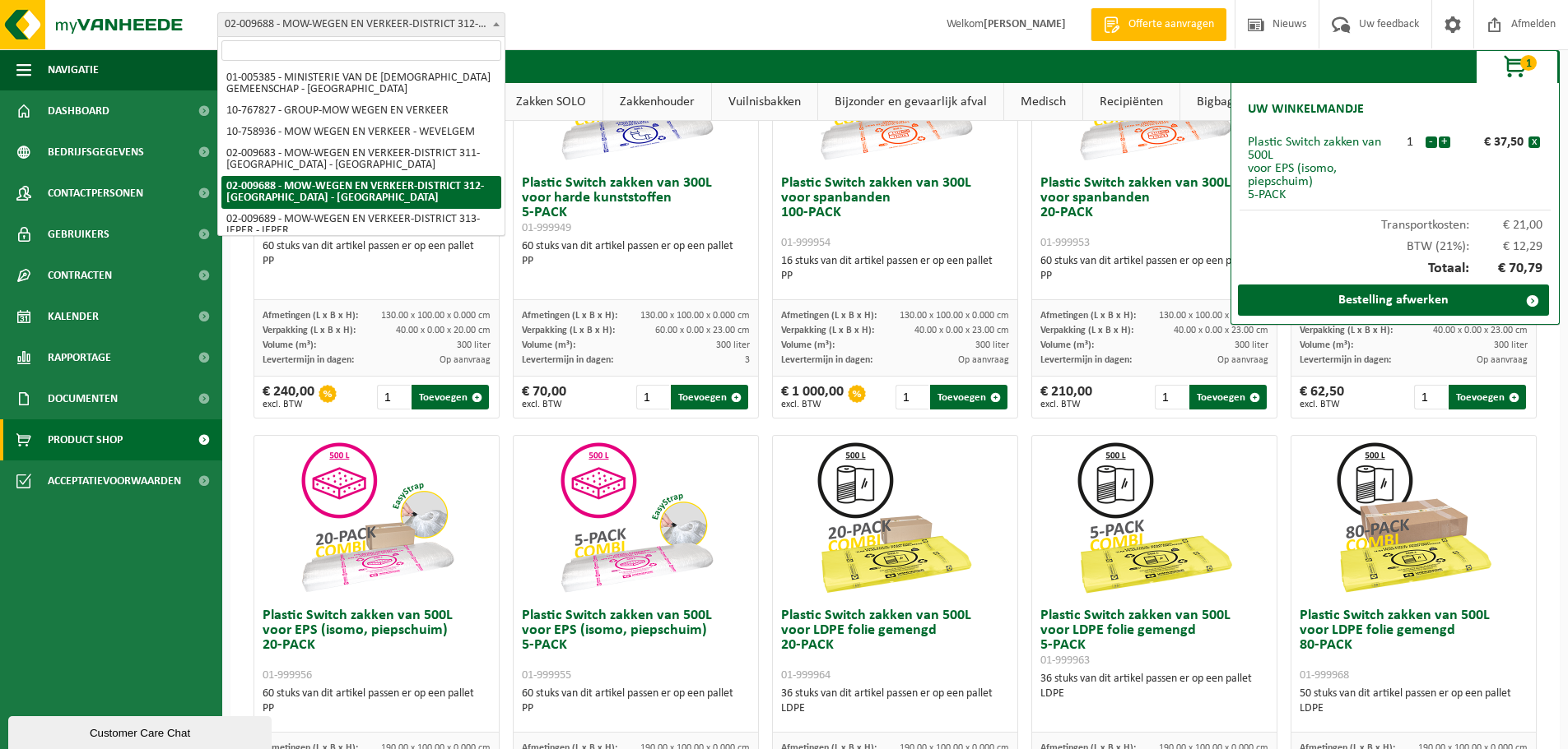
click at [489, 21] on span at bounding box center [496, 24] width 17 height 22
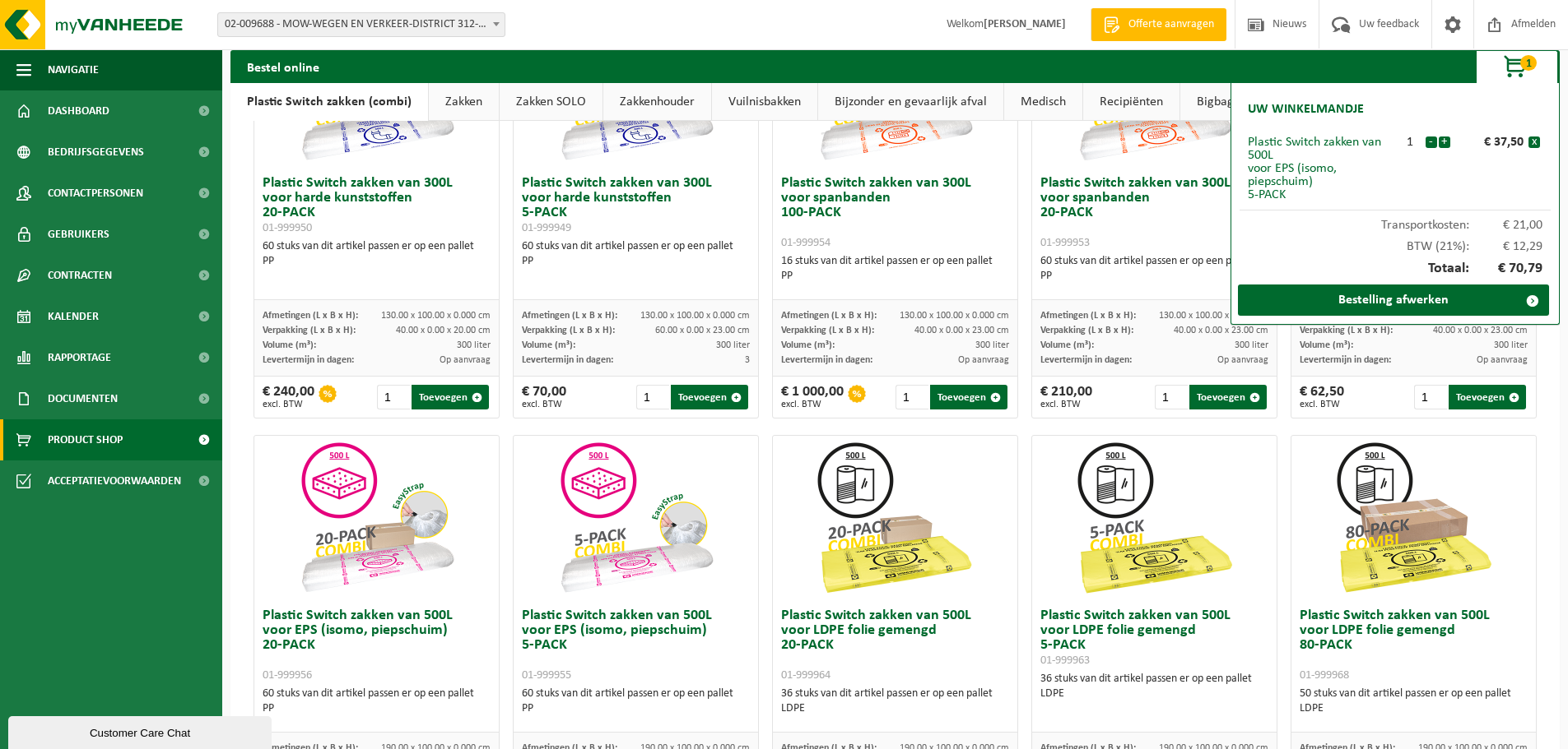
click at [132, 618] on ul "Navigatie Offerte aanvragen Nieuws Uw feedback Afmelden Dashboard Bedrijfsgegev…" at bounding box center [111, 399] width 222 height 700
